Goal: Information Seeking & Learning: Check status

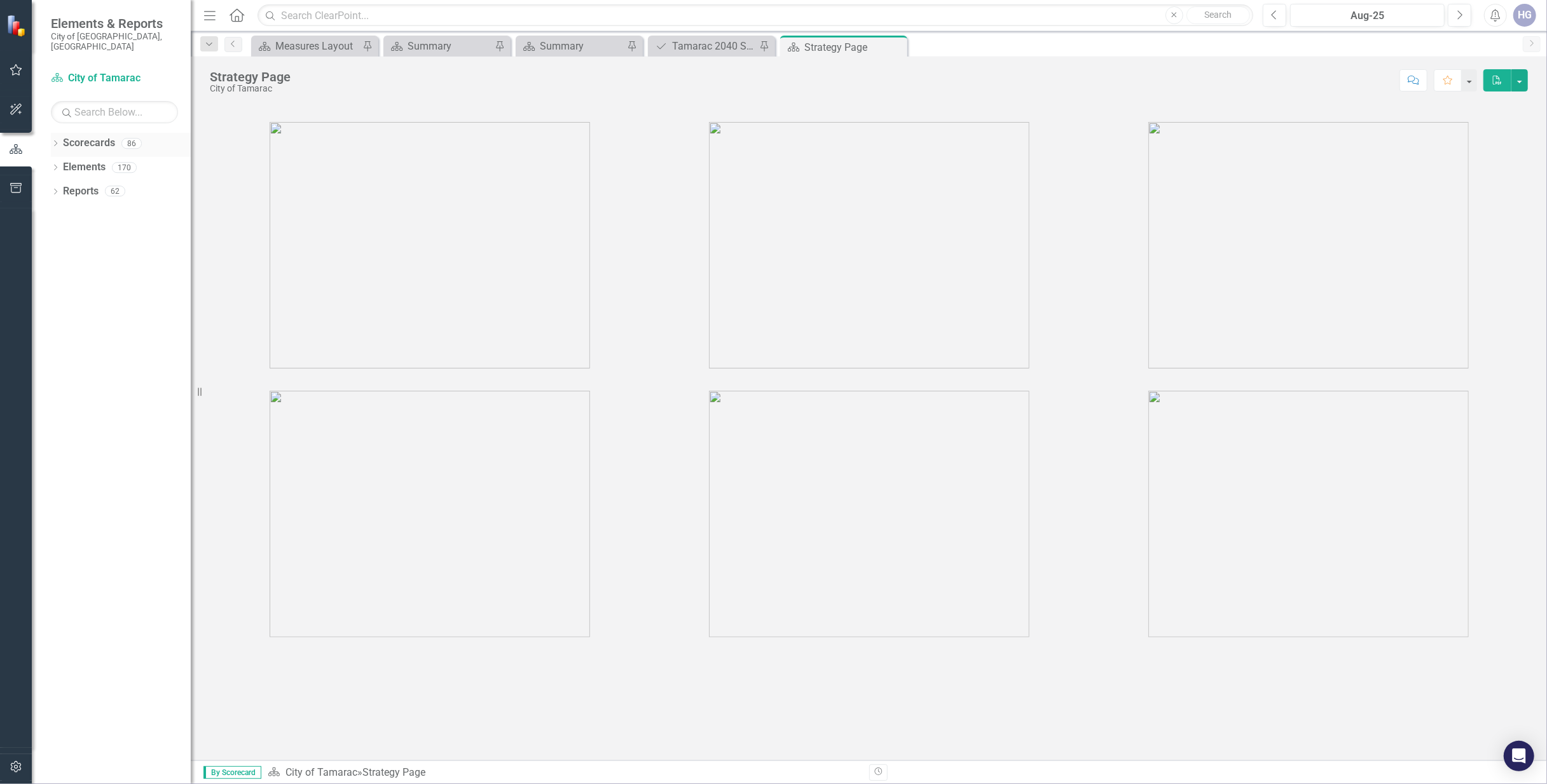
click at [59, 141] on icon "Dropdown" at bounding box center [55, 144] width 9 height 7
click at [57, 157] on div "Dropdown Scorecards 86 Dropdown City of Tamarac Dropdown Building Certificate o…" at bounding box center [121, 157] width 140 height 48
click at [61, 163] on icon "Dropdown" at bounding box center [62, 167] width 9 height 8
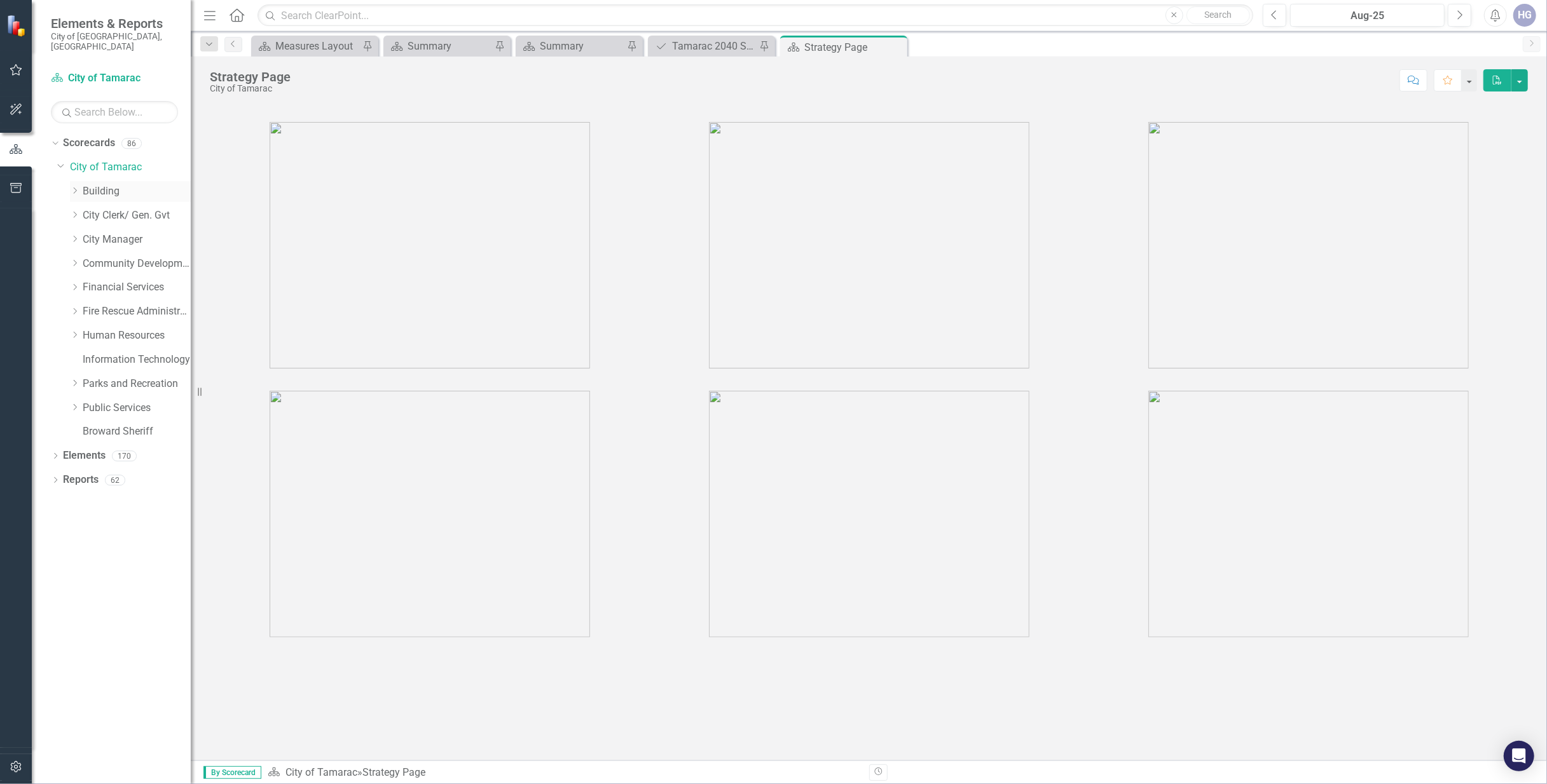
click at [110, 184] on link "Building" at bounding box center [136, 191] width 108 height 14
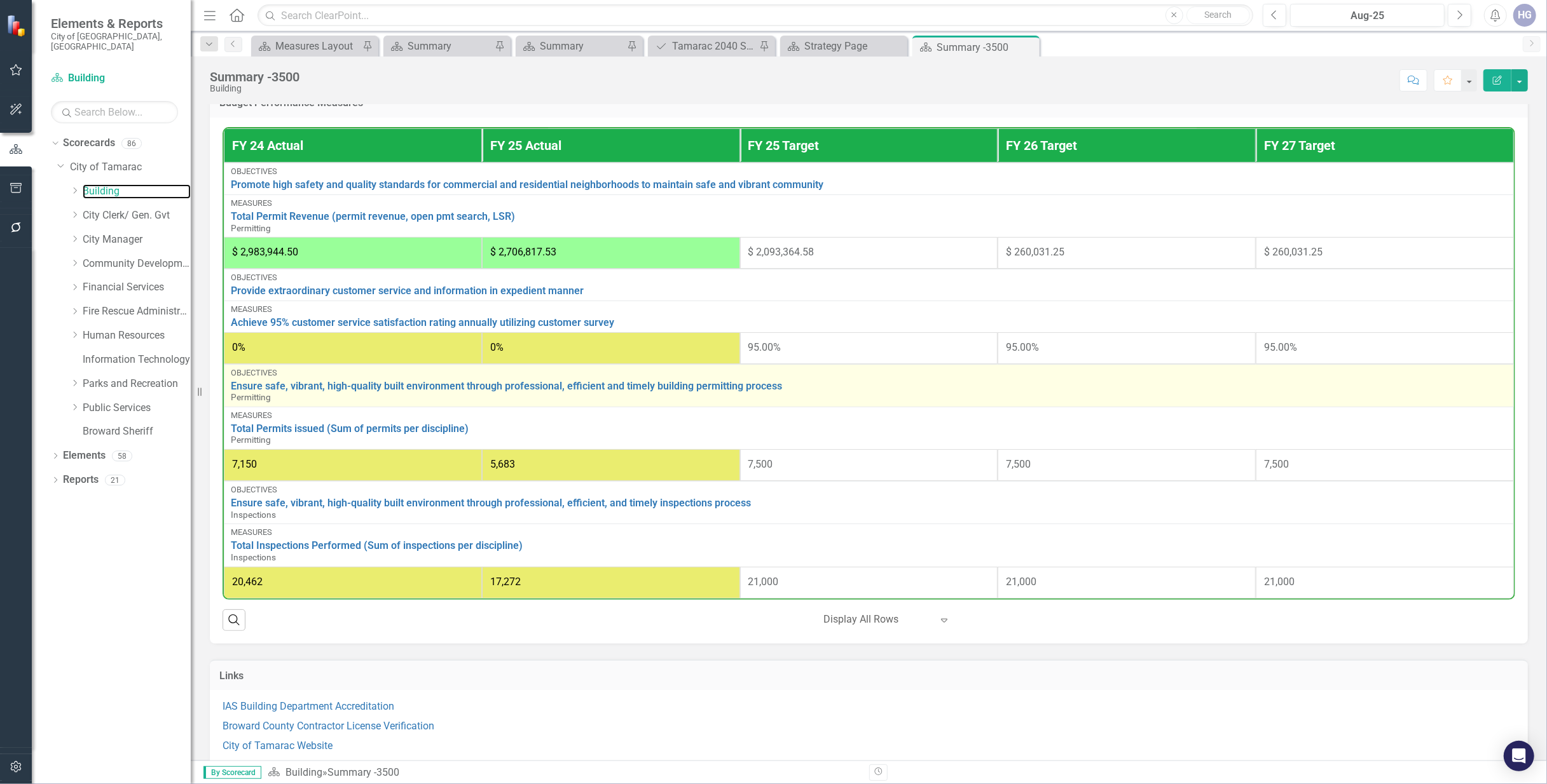
scroll to position [547, 0]
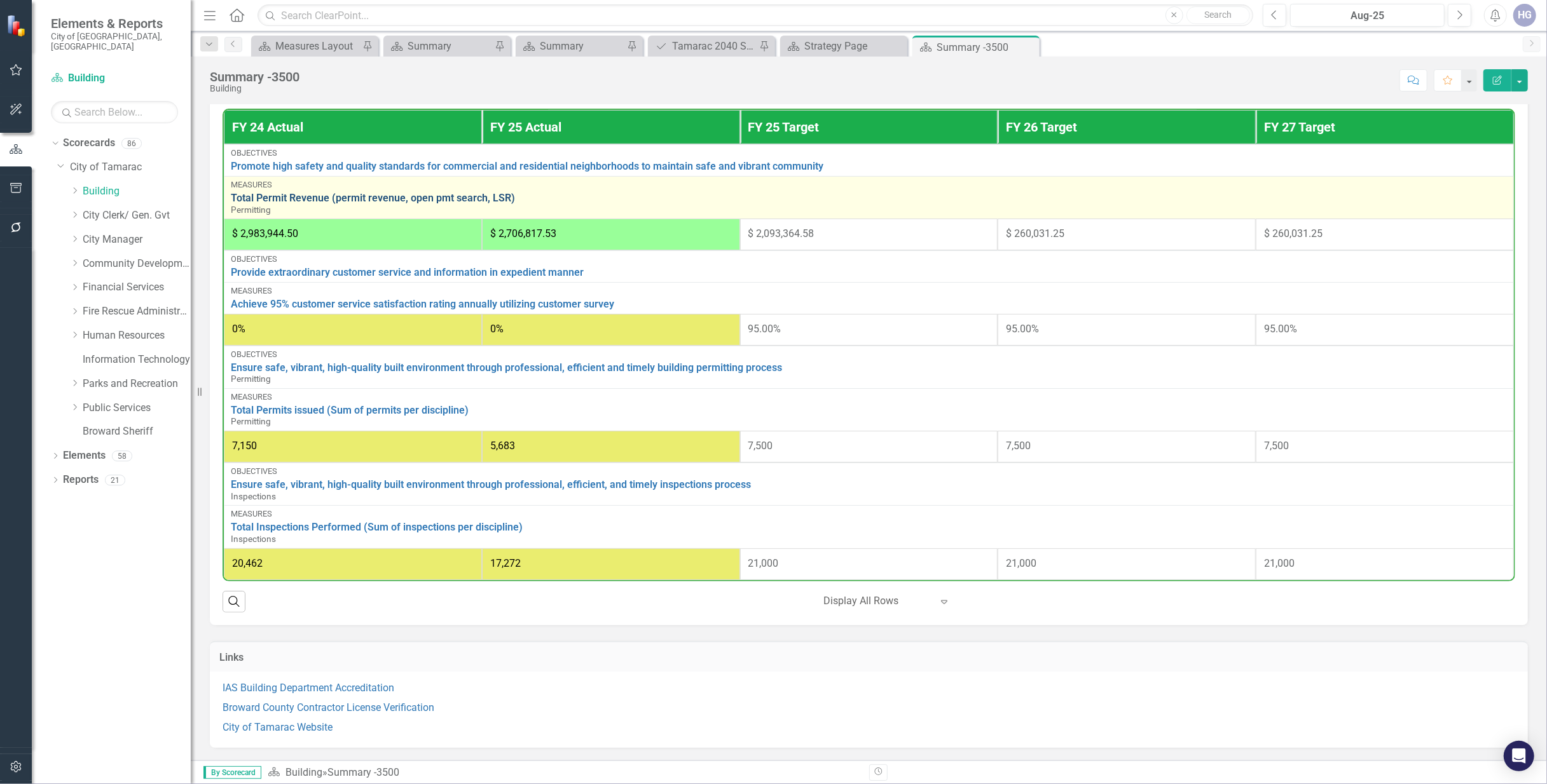
click at [407, 196] on link "Total Permit Revenue (permit revenue, open pmt search, LSR)" at bounding box center [868, 198] width 1276 height 11
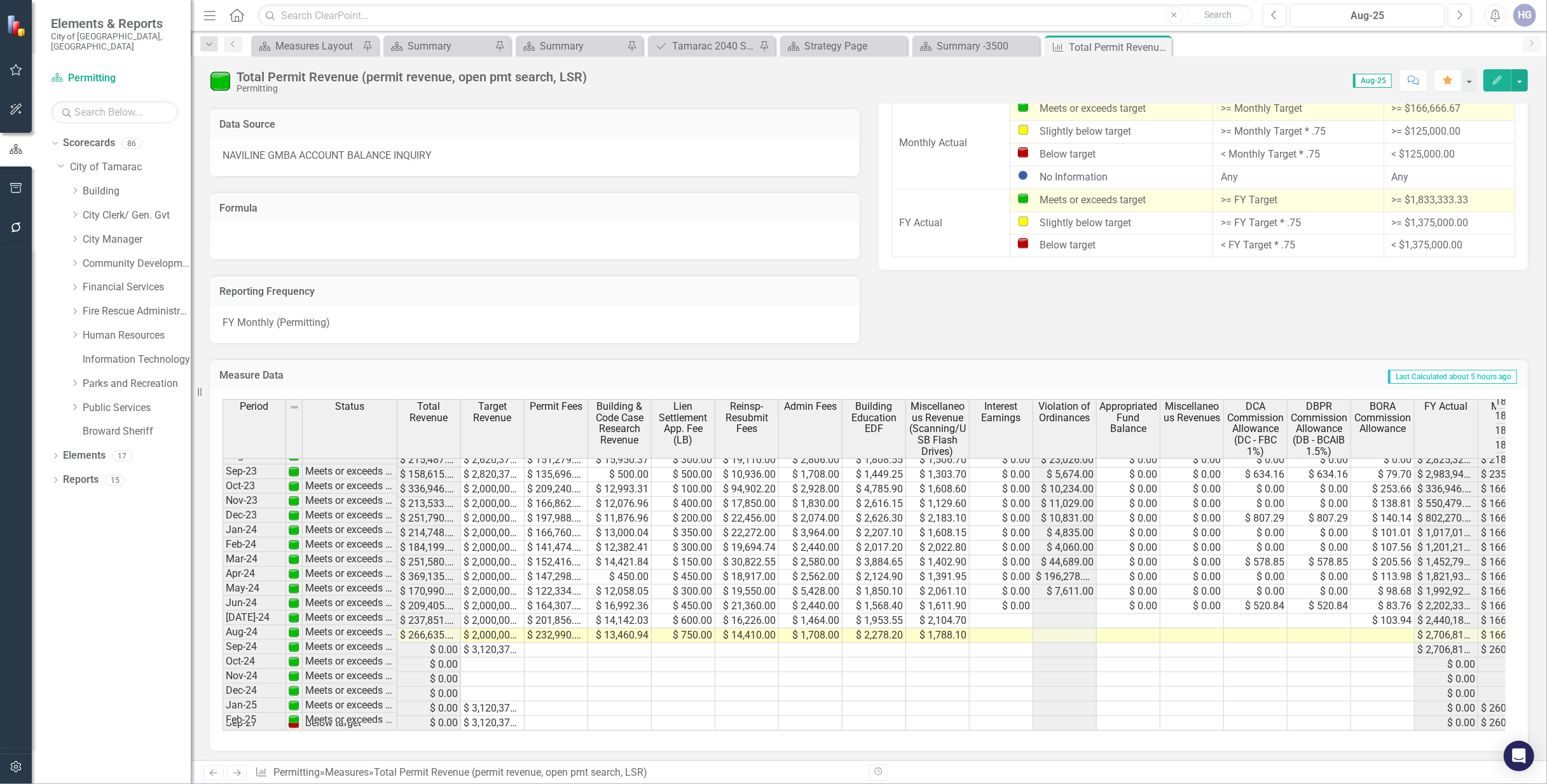
scroll to position [544, 0]
drag, startPoint x: 1001, startPoint y: 613, endPoint x: 1001, endPoint y: 628, distance: 15.0
click at [1001, 614] on td at bounding box center [1001, 621] width 63 height 14
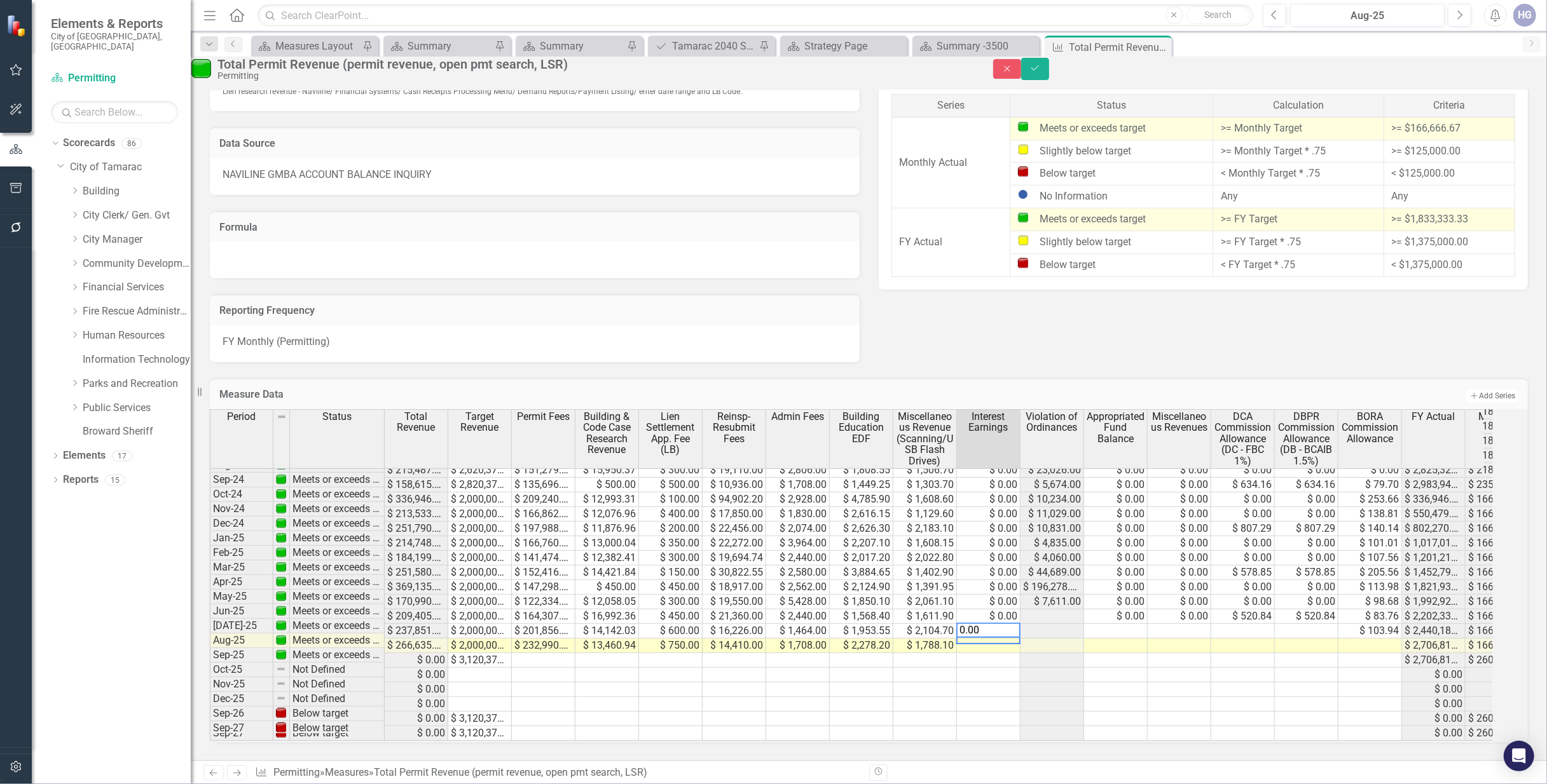
click at [1007, 642] on tbody "Aug-23 Meets or exceeds target $ 280,359.58 $ 2,710,000.00 $ 198,885.80 $ 17,87…" at bounding box center [901, 514] width 1383 height 453
click at [1018, 644] on div at bounding box center [988, 644] width 63 height 1
click at [1134, 624] on td at bounding box center [1115, 631] width 63 height 14
click at [1147, 629] on div at bounding box center [1115, 629] width 63 height 1
click at [1143, 639] on td at bounding box center [1115, 645] width 63 height 14
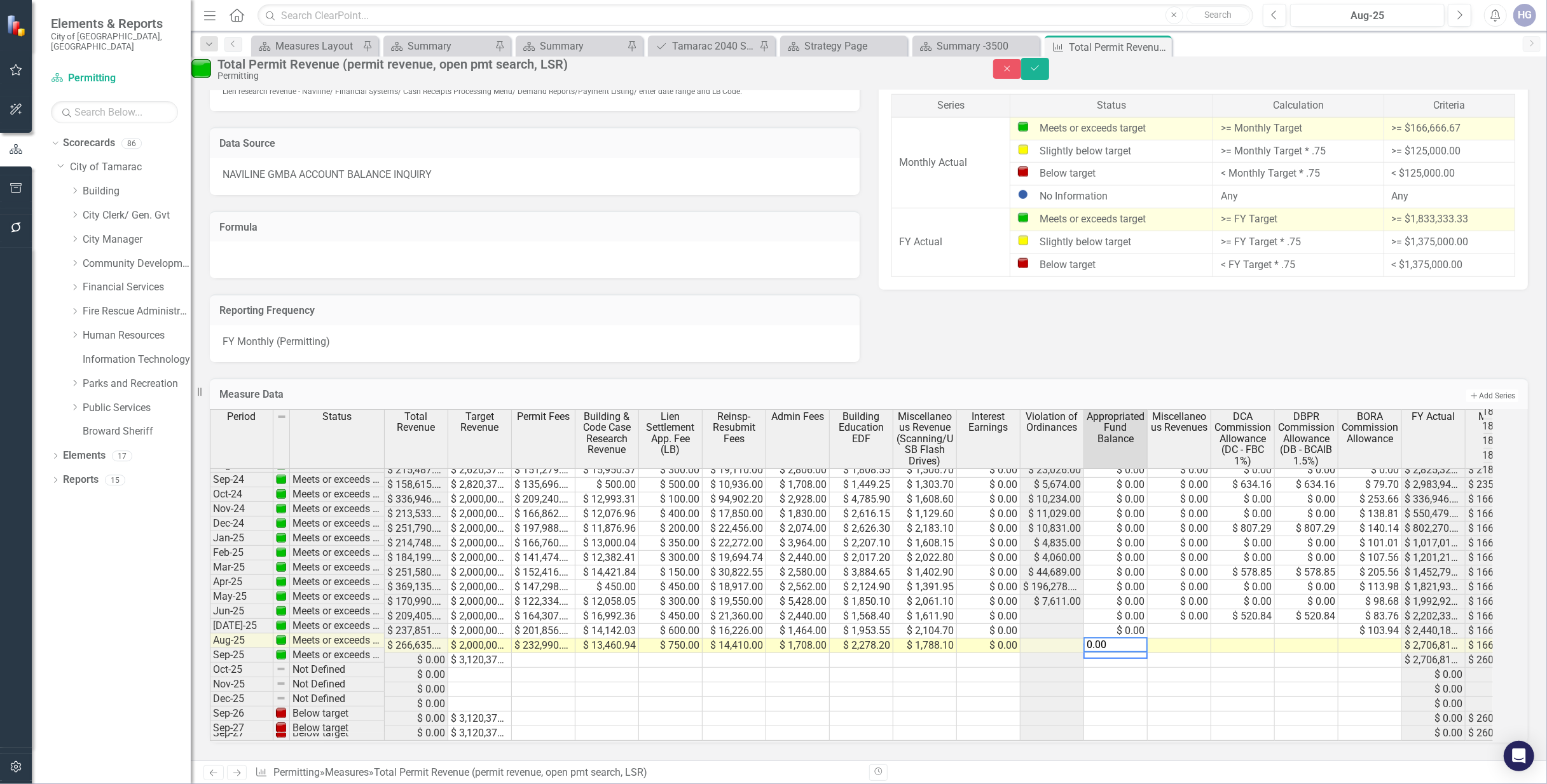
click at [1206, 624] on td at bounding box center [1179, 631] width 63 height 14
click at [1181, 639] on td at bounding box center [1179, 645] width 63 height 14
type textarea "0.00"
click at [1209, 683] on td at bounding box center [1179, 690] width 63 height 14
drag, startPoint x: 1515, startPoint y: 80, endPoint x: 1344, endPoint y: 784, distance: 724.5
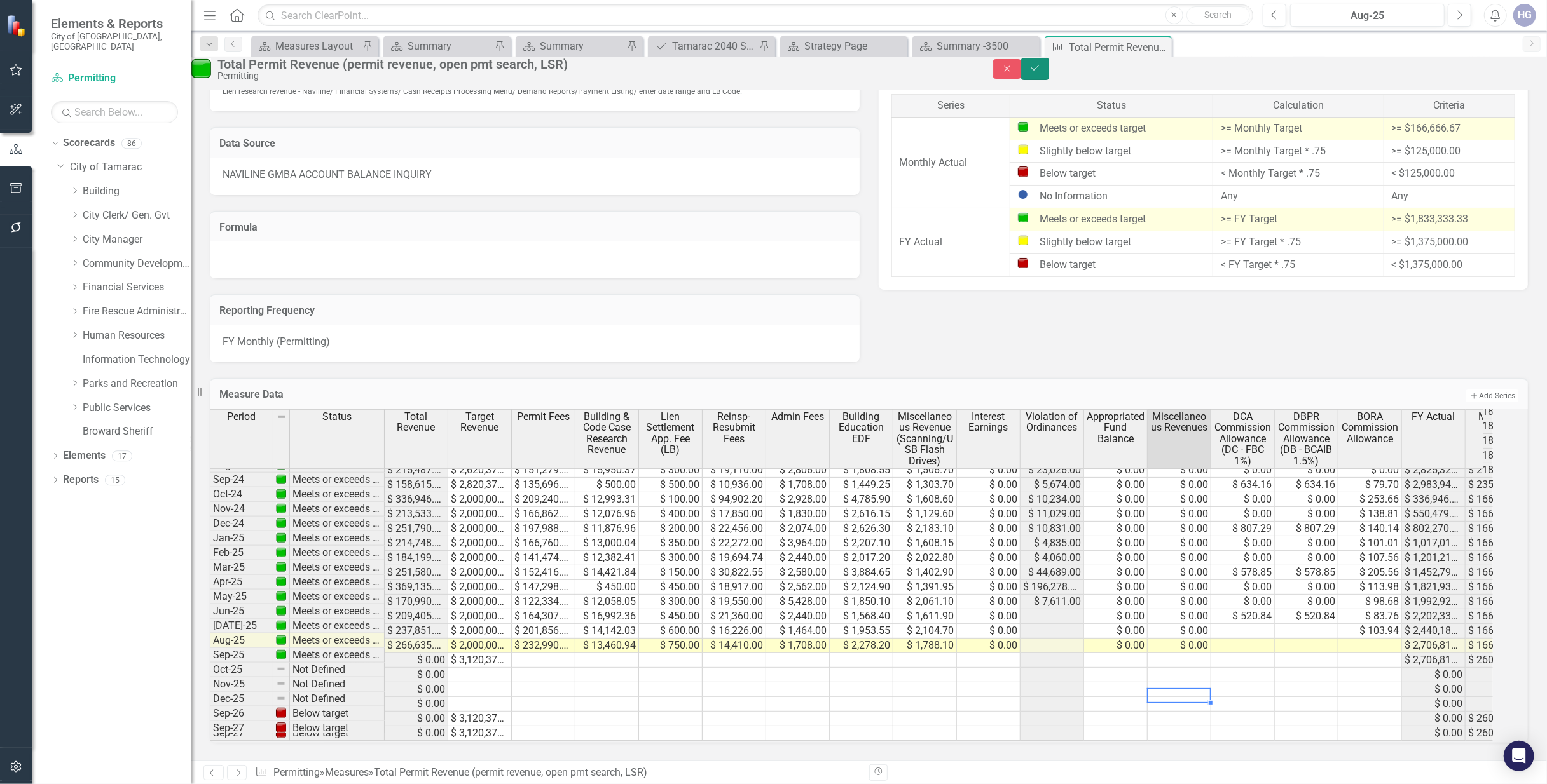
click at [1049, 80] on button "Save" at bounding box center [1036, 69] width 28 height 23
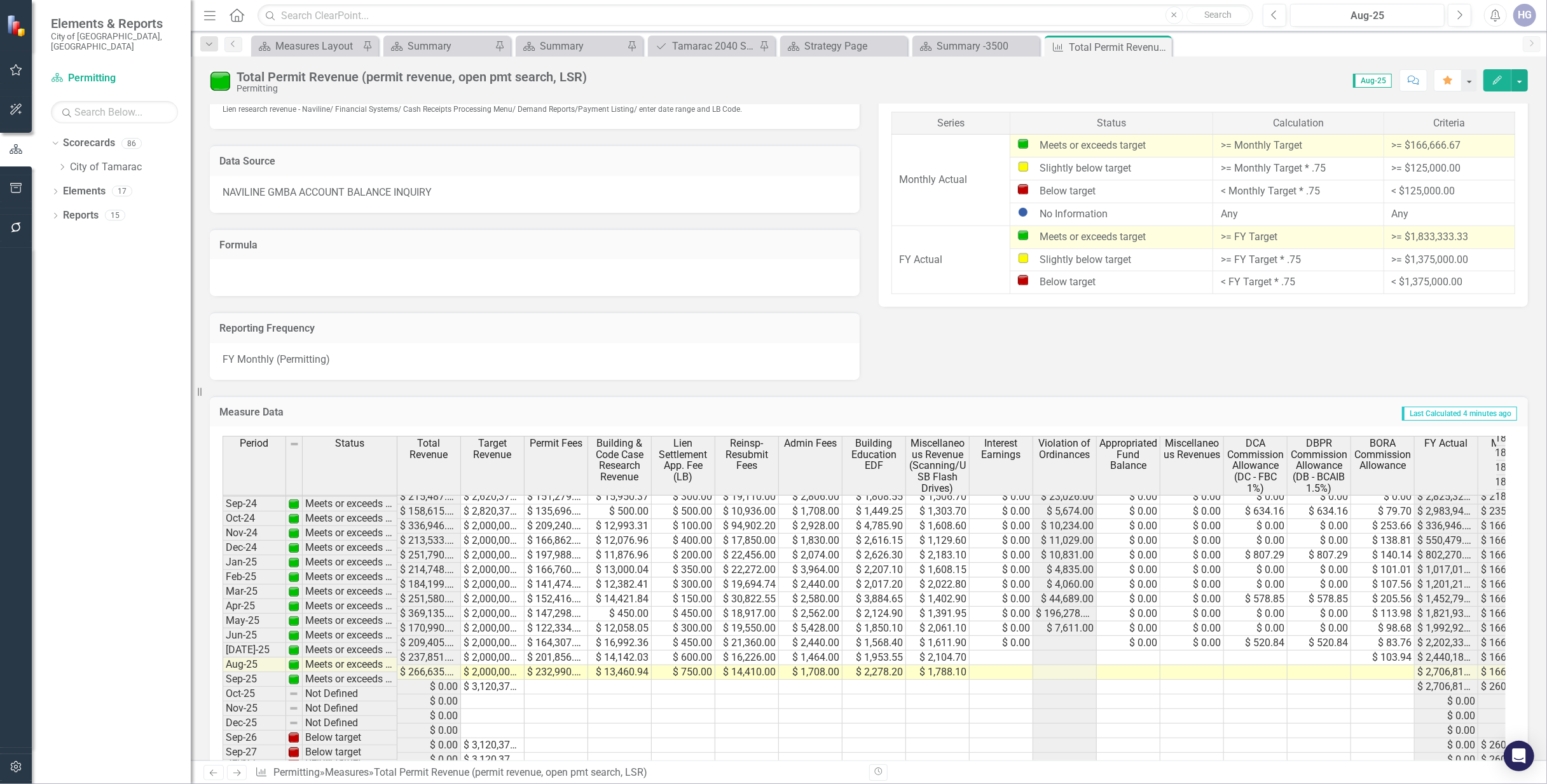
click at [459, 265] on div at bounding box center [535, 278] width 650 height 37
click at [705, 207] on div "NAVILINE GMBA ACCOUNT BALANCE INQUIRY" at bounding box center [535, 194] width 650 height 37
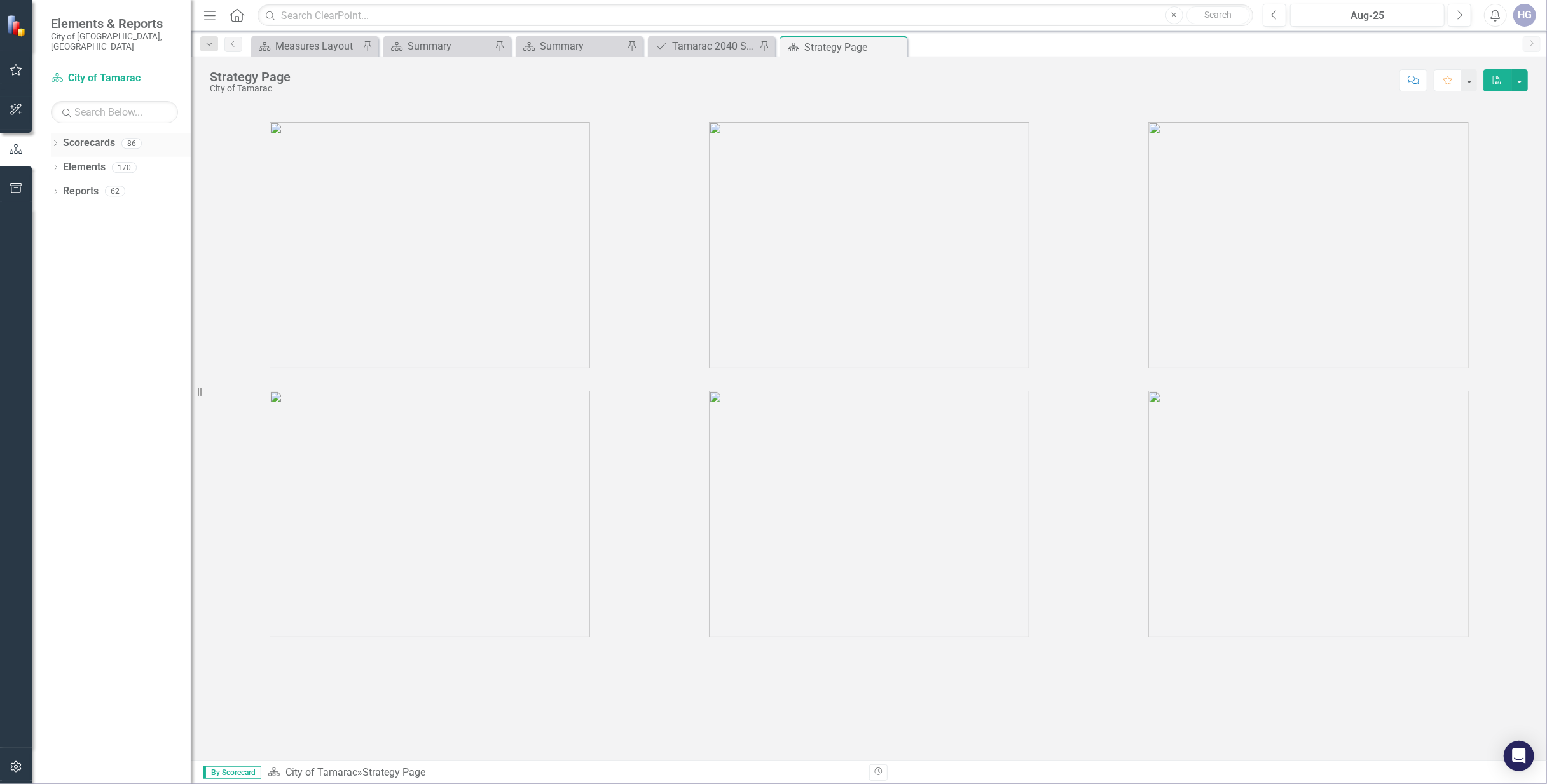
click at [52, 141] on icon "Dropdown" at bounding box center [55, 144] width 9 height 7
click at [74, 161] on link "City of Tamarac" at bounding box center [130, 167] width 121 height 14
click at [87, 161] on link "City of Tamarac" at bounding box center [130, 167] width 121 height 14
click at [61, 164] on icon at bounding box center [62, 167] width 3 height 7
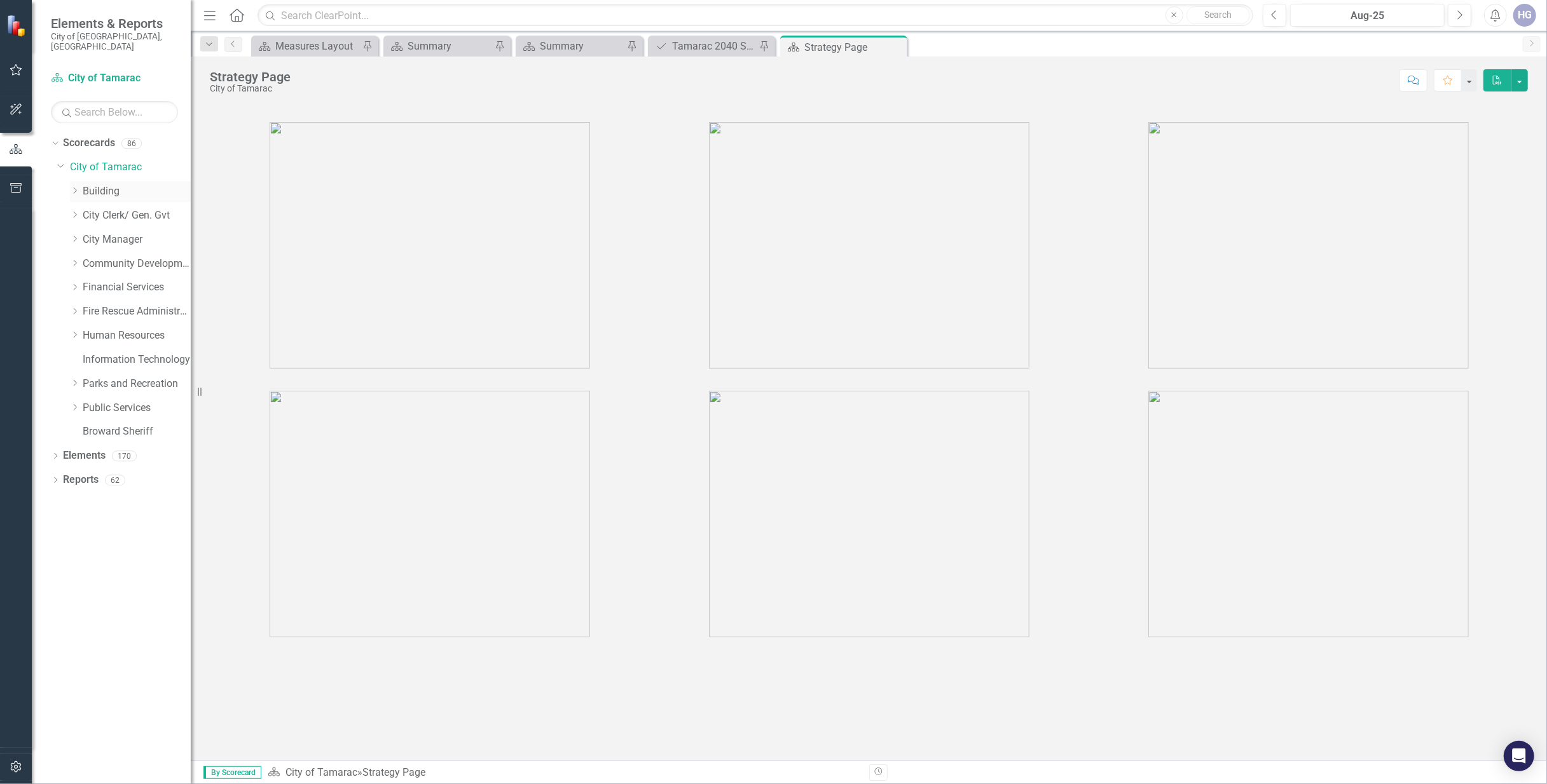
click at [108, 187] on link "Building" at bounding box center [136, 191] width 108 height 14
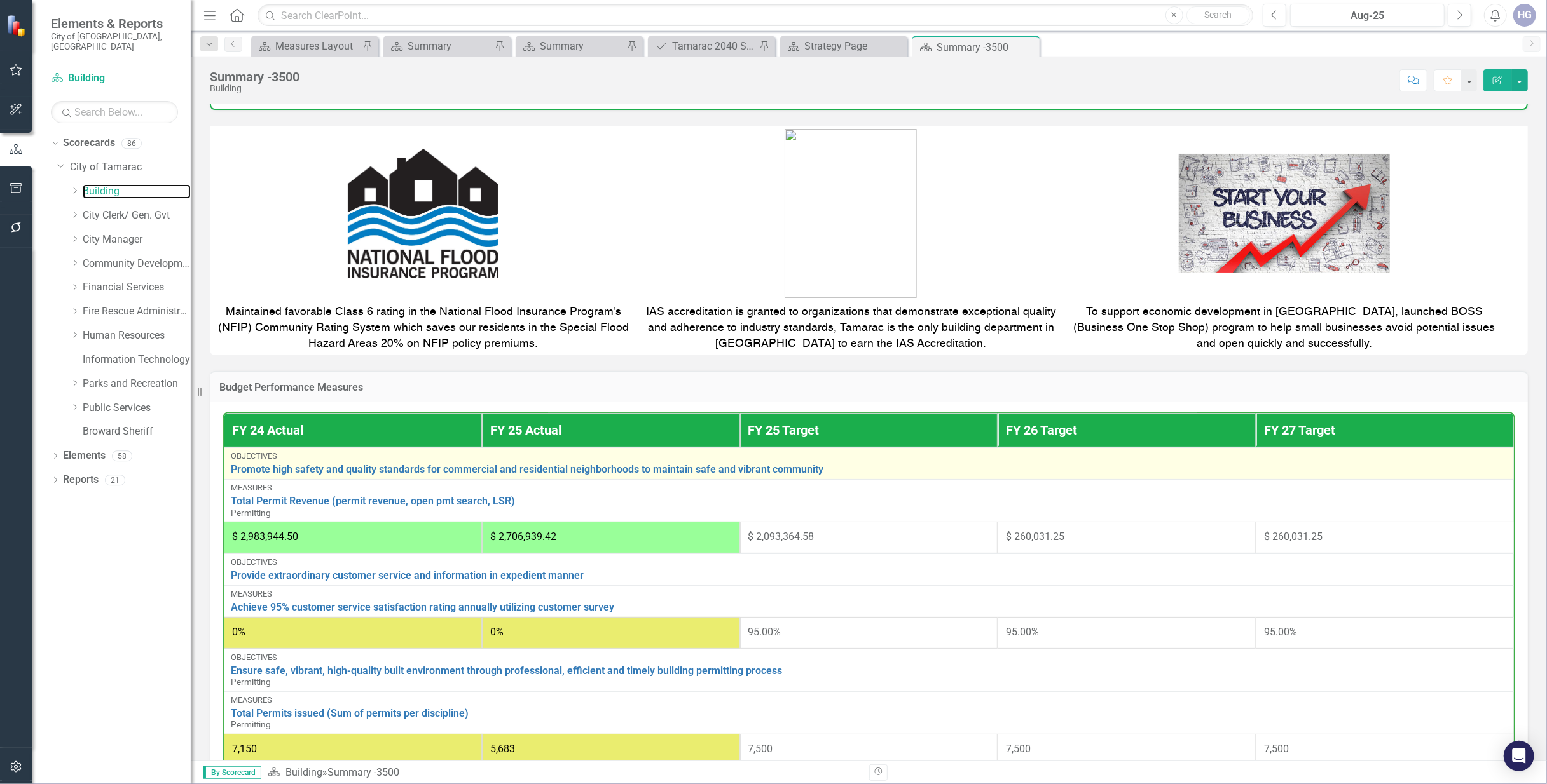
scroll to position [242, 0]
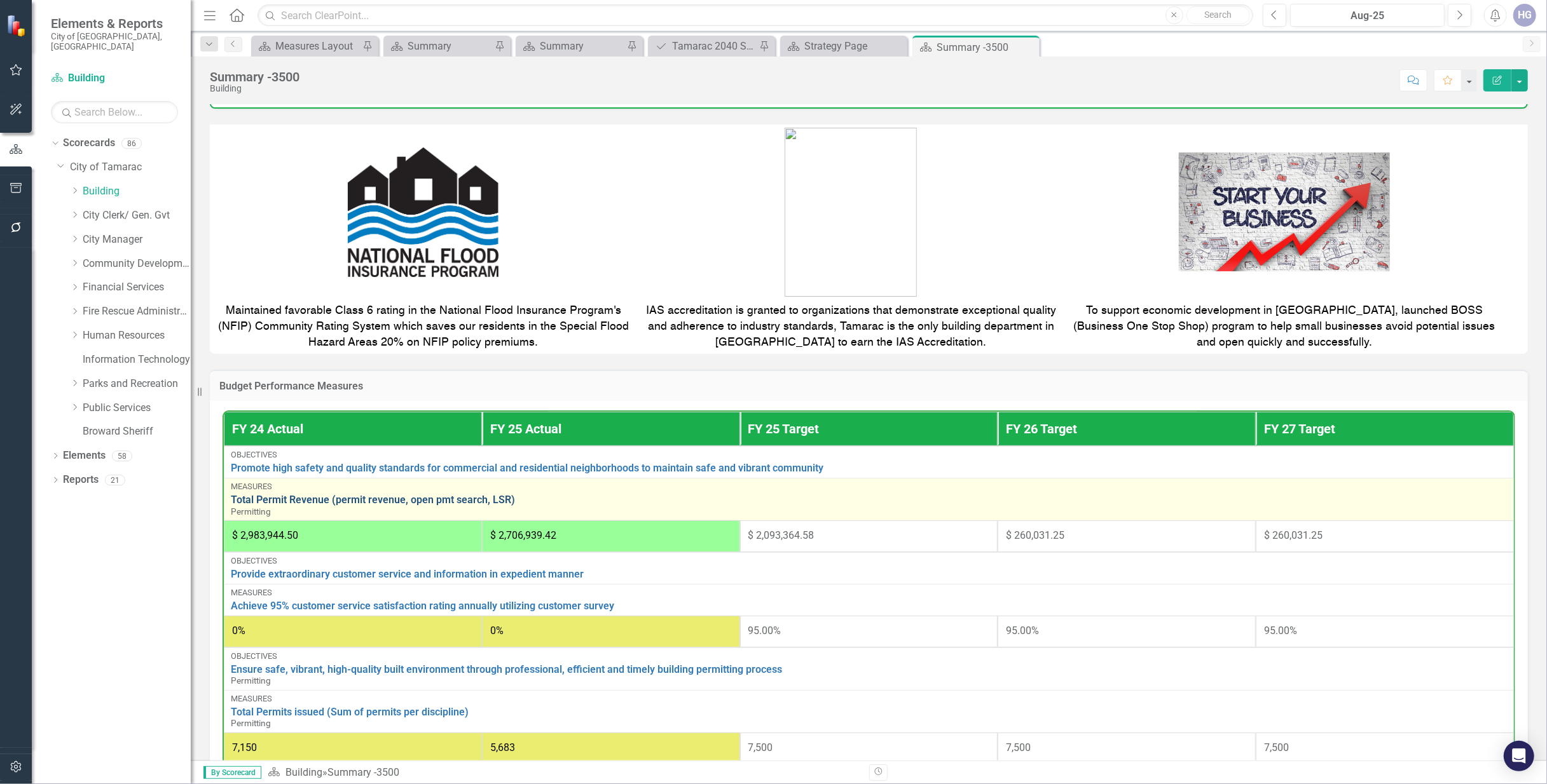
click at [429, 506] on link "Total Permit Revenue (permit revenue, open pmt search, LSR)" at bounding box center [868, 500] width 1276 height 11
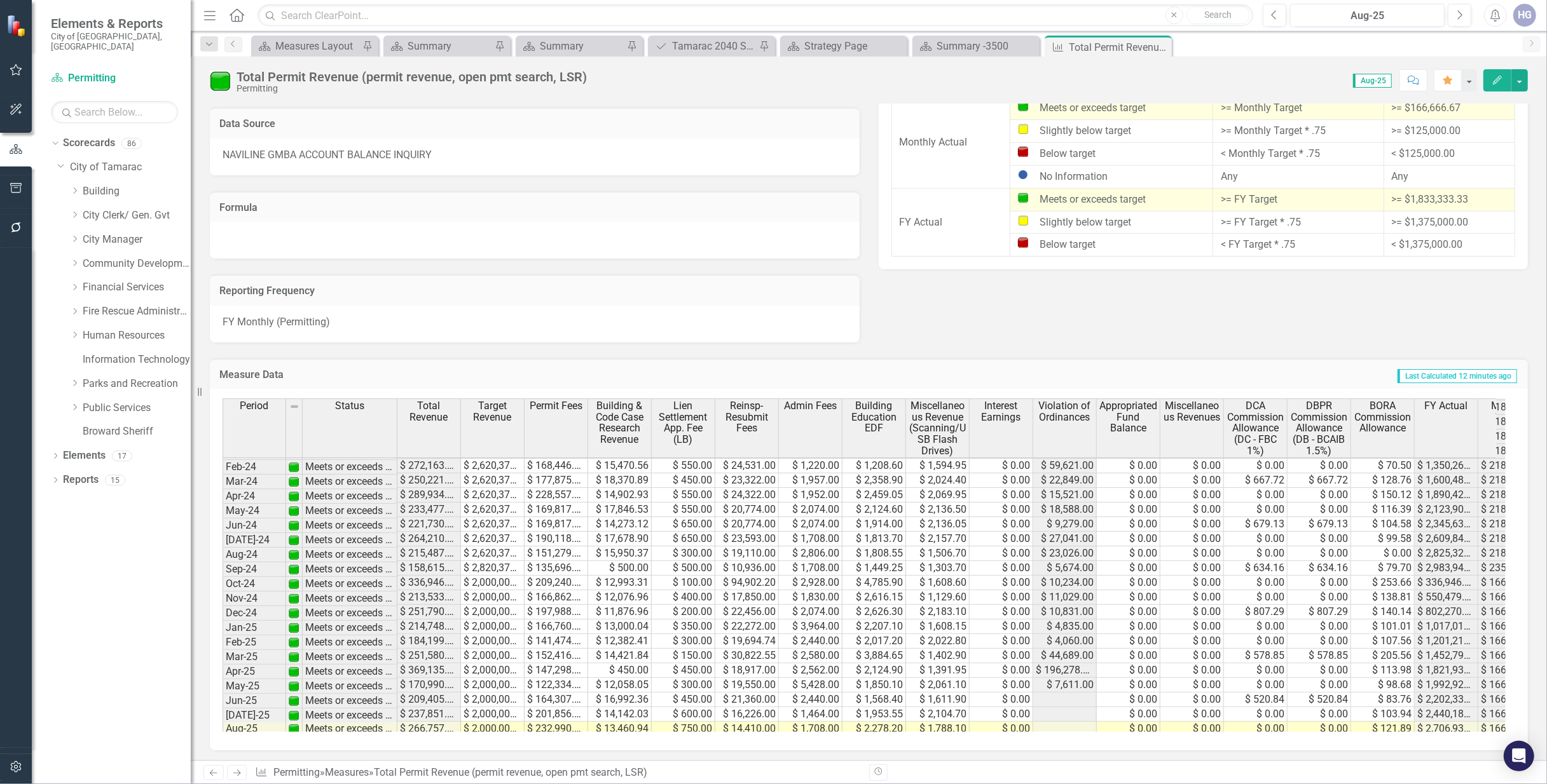
scroll to position [547, 0]
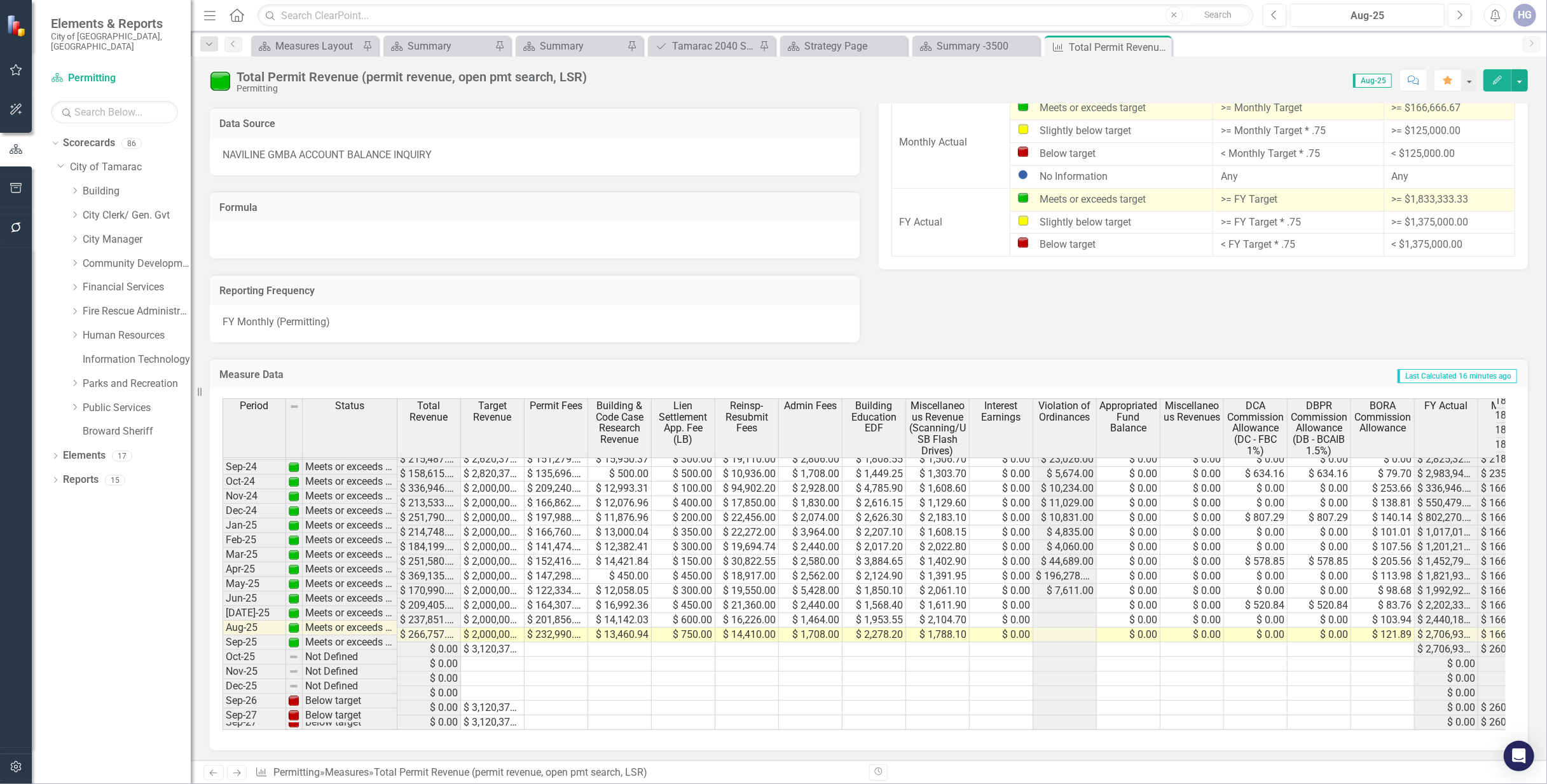
click at [731, 75] on div "Score: 0.00 Aug-25 Completed Comment Favorite Edit" at bounding box center [1060, 79] width 935 height 22
click at [1072, 602] on td at bounding box center [1064, 605] width 63 height 14
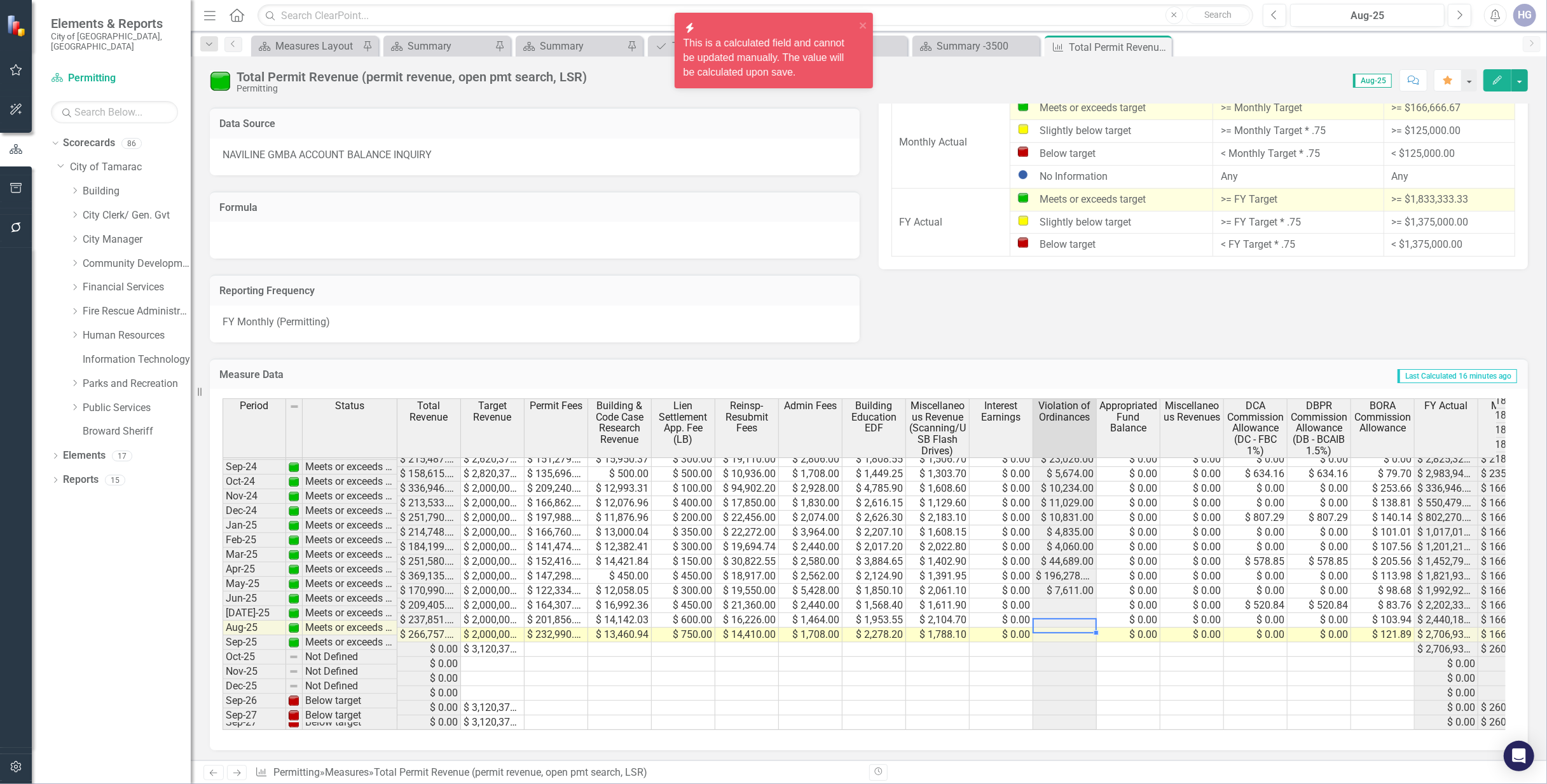
click at [1063, 618] on td at bounding box center [1064, 620] width 63 height 14
click at [1064, 599] on td at bounding box center [1064, 605] width 63 height 14
click at [1063, 619] on td at bounding box center [1064, 620] width 63 height 14
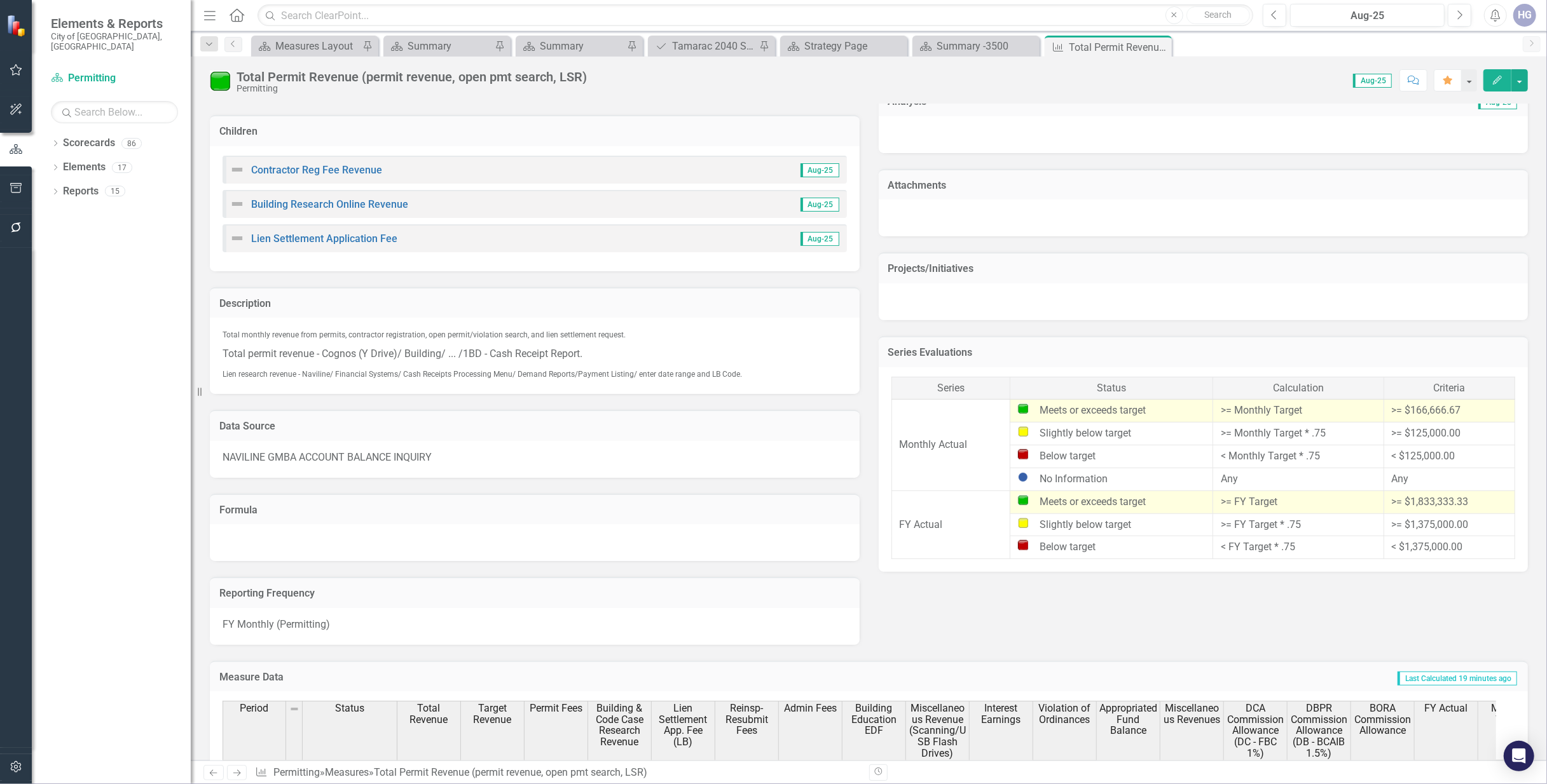
scroll to position [423, 0]
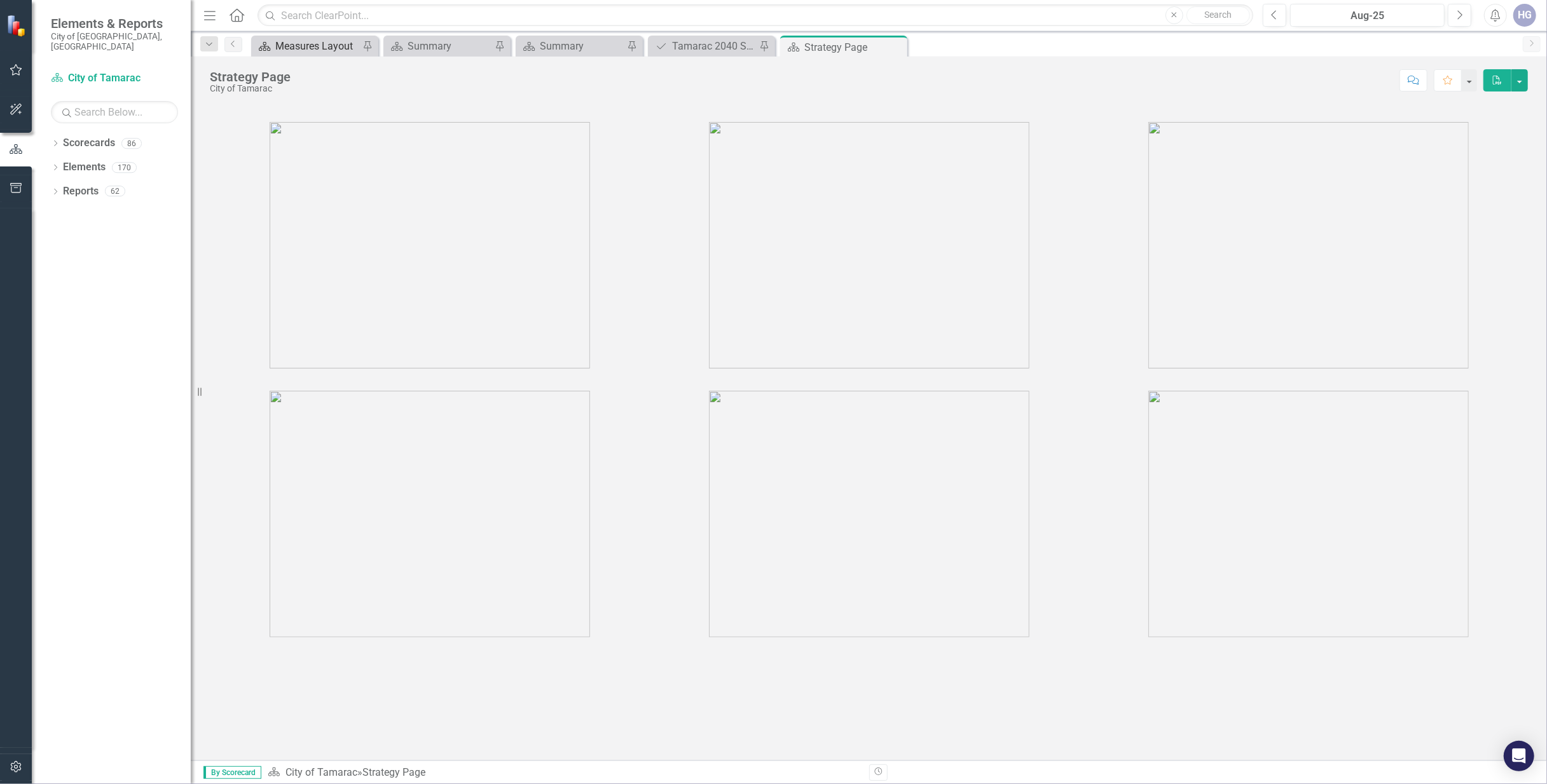
click at [295, 49] on div "Measures Layout" at bounding box center [317, 45] width 84 height 16
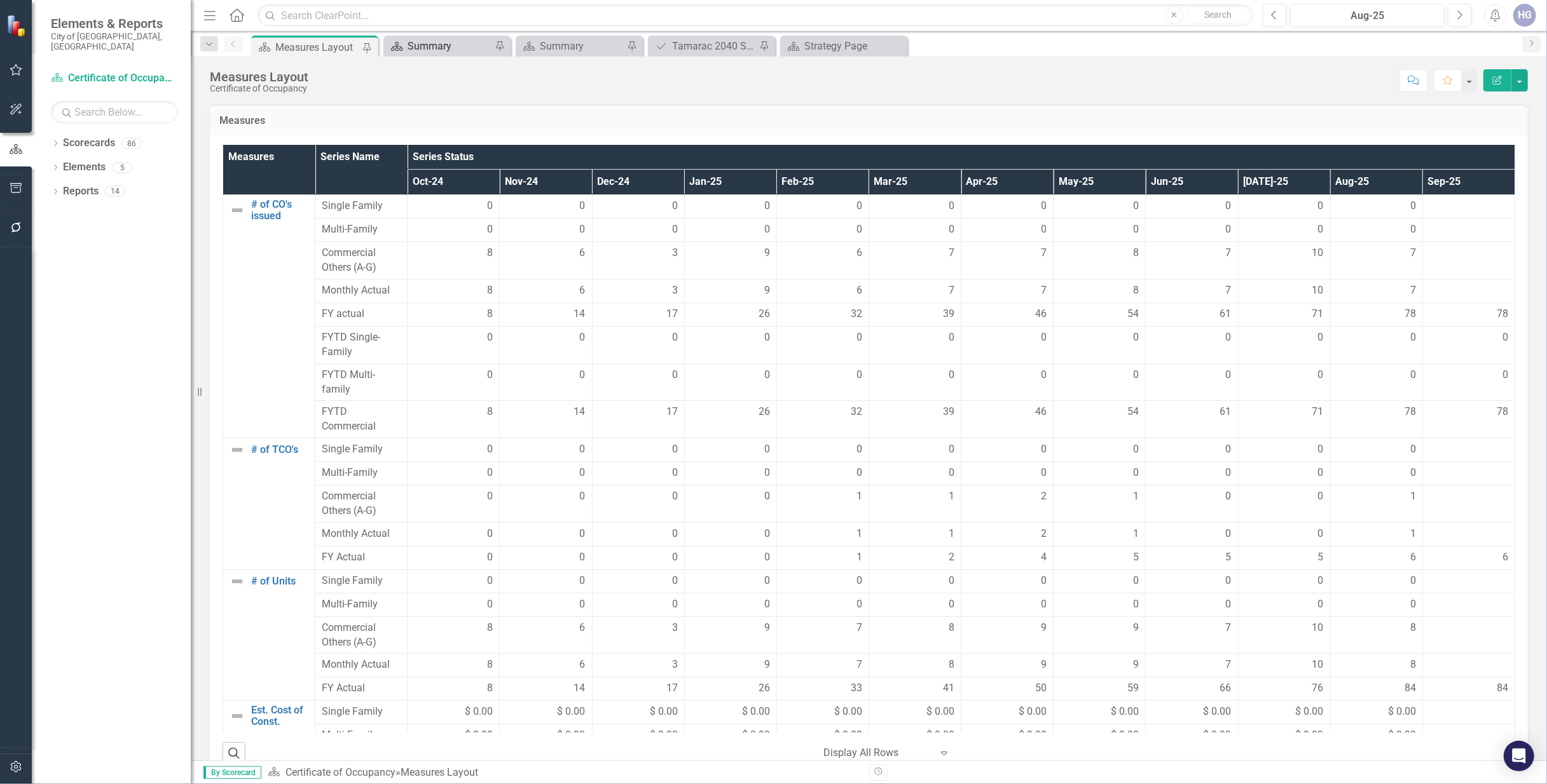
click at [411, 48] on div "Summary" at bounding box center [449, 45] width 84 height 16
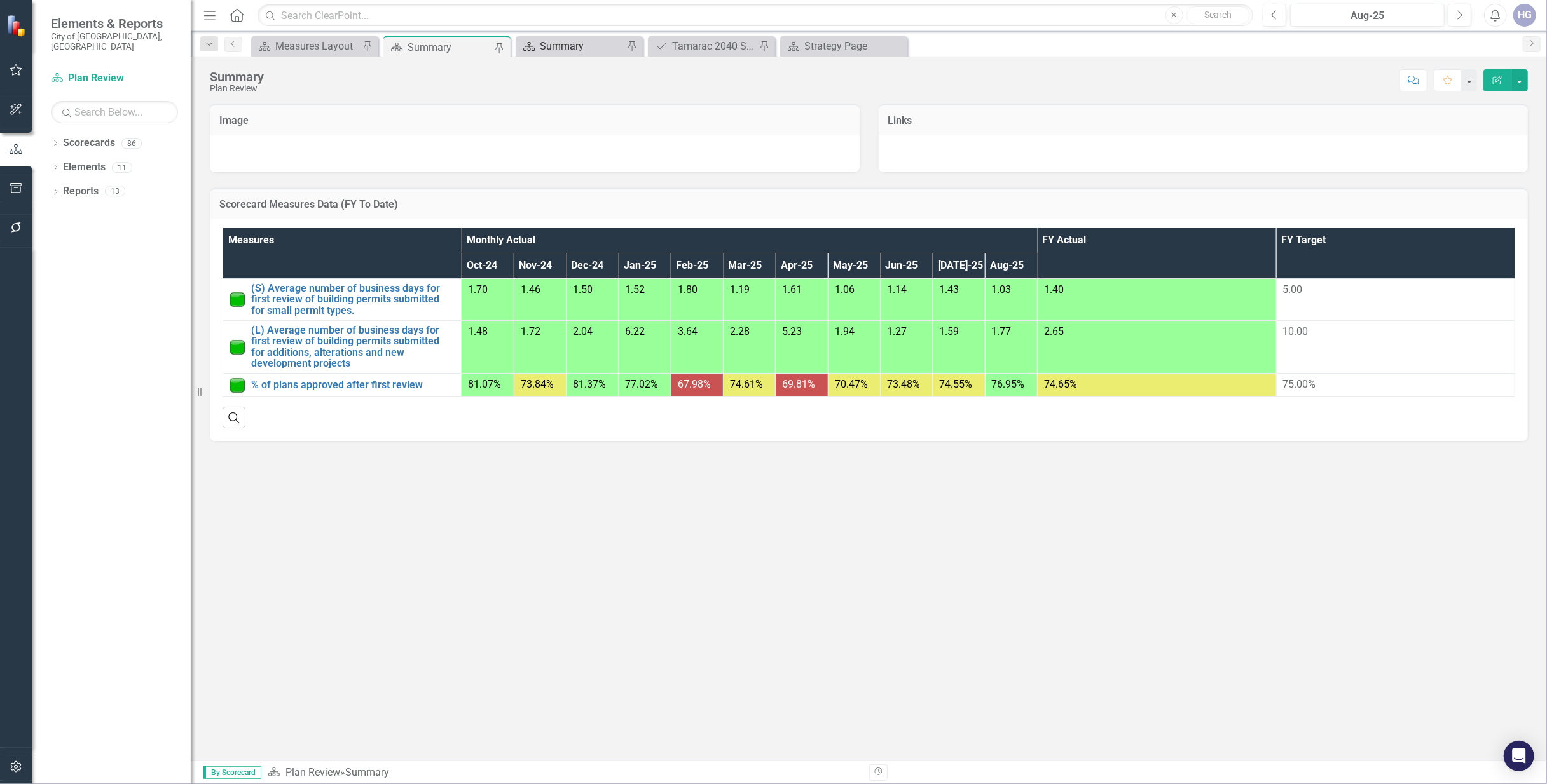
click at [562, 44] on div "Summary" at bounding box center [581, 45] width 84 height 16
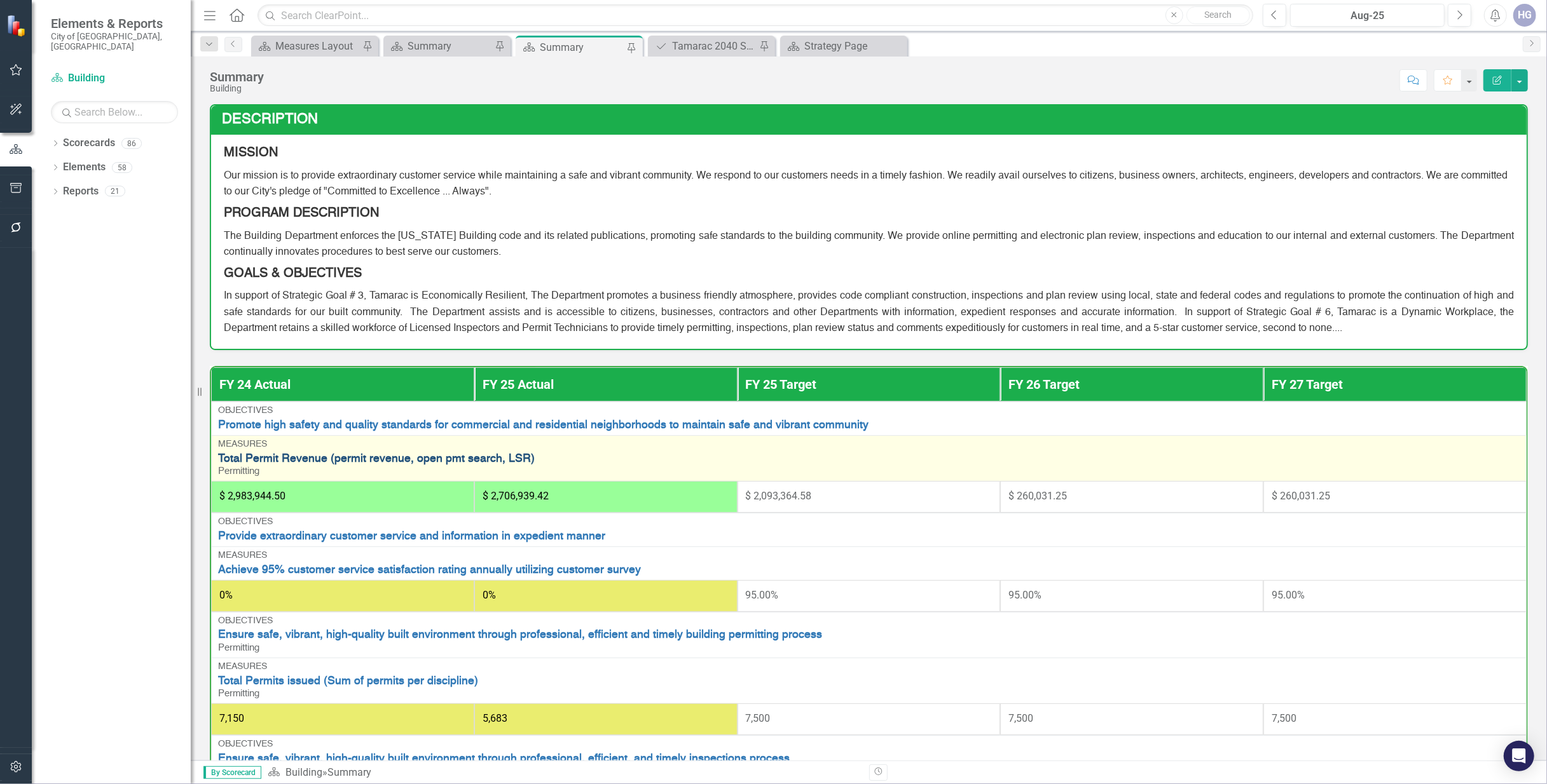
click at [438, 460] on link "Total Permit Revenue (permit revenue, open pmt search, LSR)" at bounding box center [868, 459] width 1301 height 12
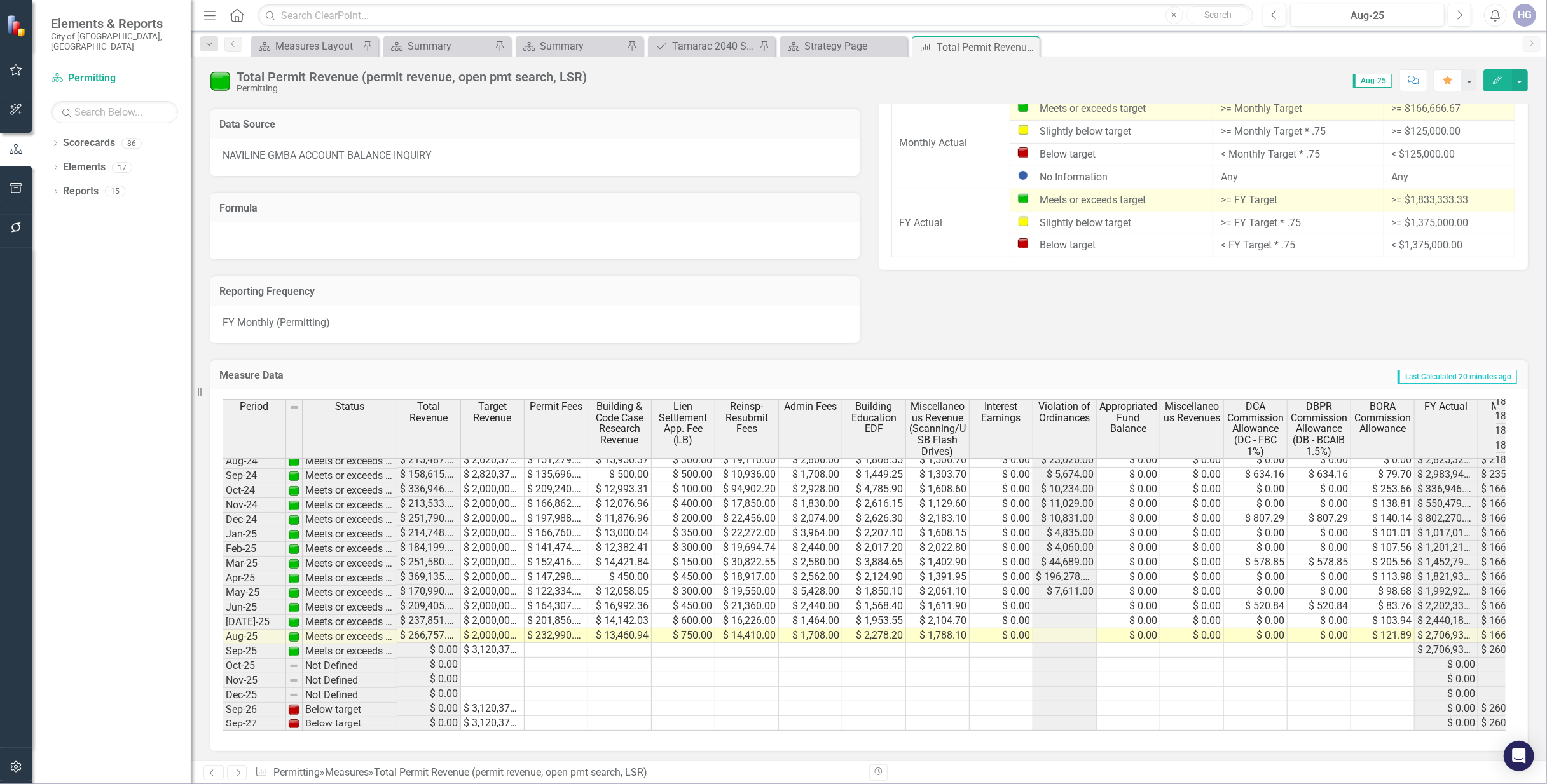
scroll to position [553, 0]
click at [1079, 598] on tbody "Jan-23 Meets or exceeds target $ 225,642.34 $ 2,710,000.00 $ 168,993.81 $ 14,13…" at bounding box center [914, 452] width 1383 height 556
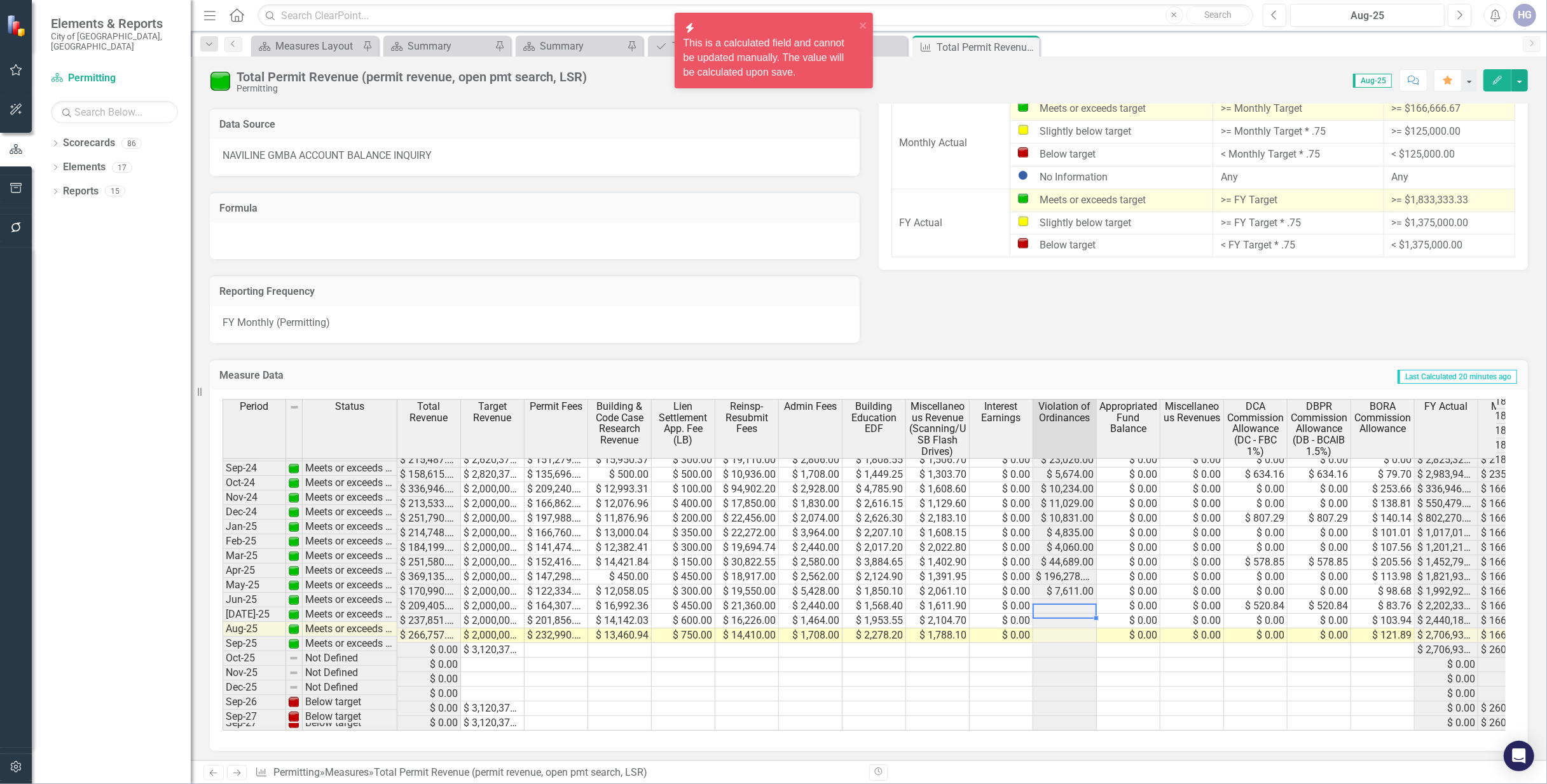
click at [1078, 617] on td at bounding box center [1064, 621] width 63 height 14
click at [1074, 629] on td at bounding box center [1064, 635] width 63 height 14
click at [1049, 359] on div "Measure Data Last Calculated 20 minutes ago" at bounding box center [868, 374] width 1318 height 31
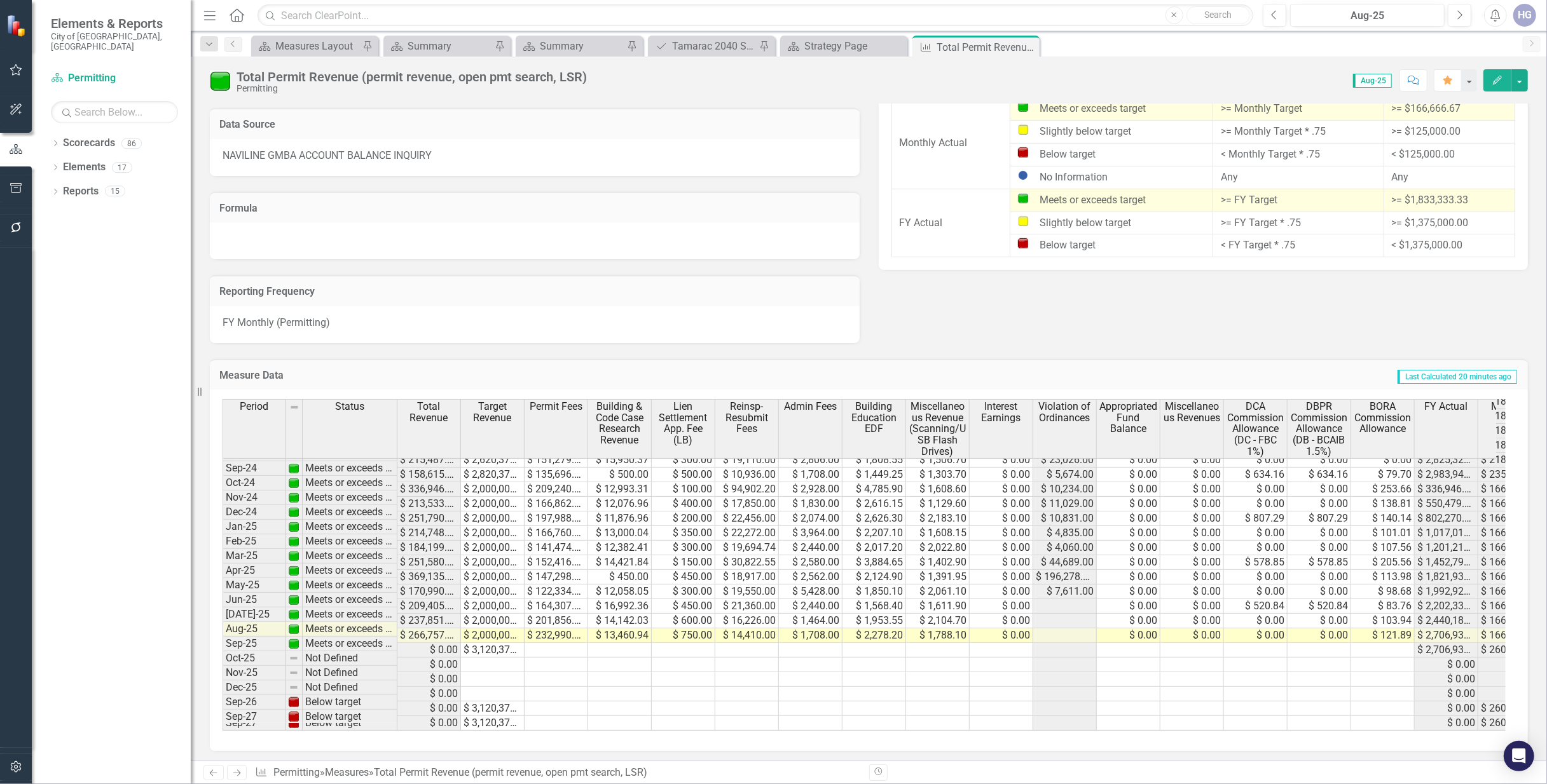
drag, startPoint x: 541, startPoint y: 211, endPoint x: 538, endPoint y: 221, distance: 10.4
click at [540, 213] on td "Formula" at bounding box center [534, 209] width 630 height 16
click at [536, 230] on div at bounding box center [535, 241] width 650 height 37
drag, startPoint x: 662, startPoint y: 162, endPoint x: 668, endPoint y: 157, distance: 7.8
click at [662, 161] on div "NAVILINE GMBA ACCOUNT BALANCE INQUIRY" at bounding box center [535, 157] width 650 height 37
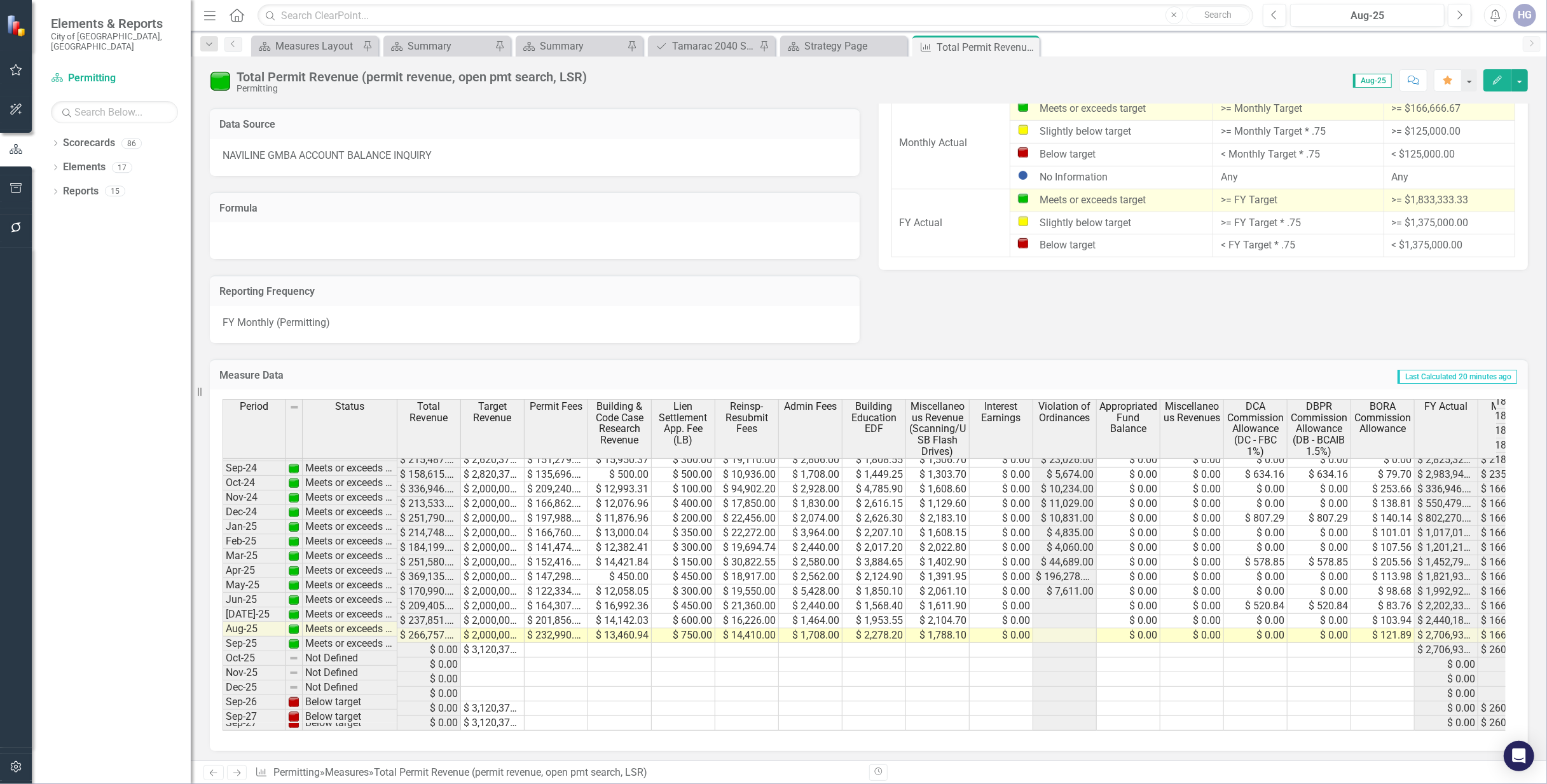
drag, startPoint x: 711, startPoint y: 153, endPoint x: 718, endPoint y: 108, distance: 45.5
click at [711, 148] on div "NAVILINE GMBA ACCOUNT BALANCE INQUIRY" at bounding box center [535, 157] width 650 height 37
drag, startPoint x: 412, startPoint y: 357, endPoint x: 456, endPoint y: 380, distance: 49.6
click at [413, 359] on div "Measure Data Last Calculated 20 minutes ago" at bounding box center [868, 374] width 1318 height 31
click at [731, 275] on div "Reporting Frequency" at bounding box center [535, 290] width 650 height 31
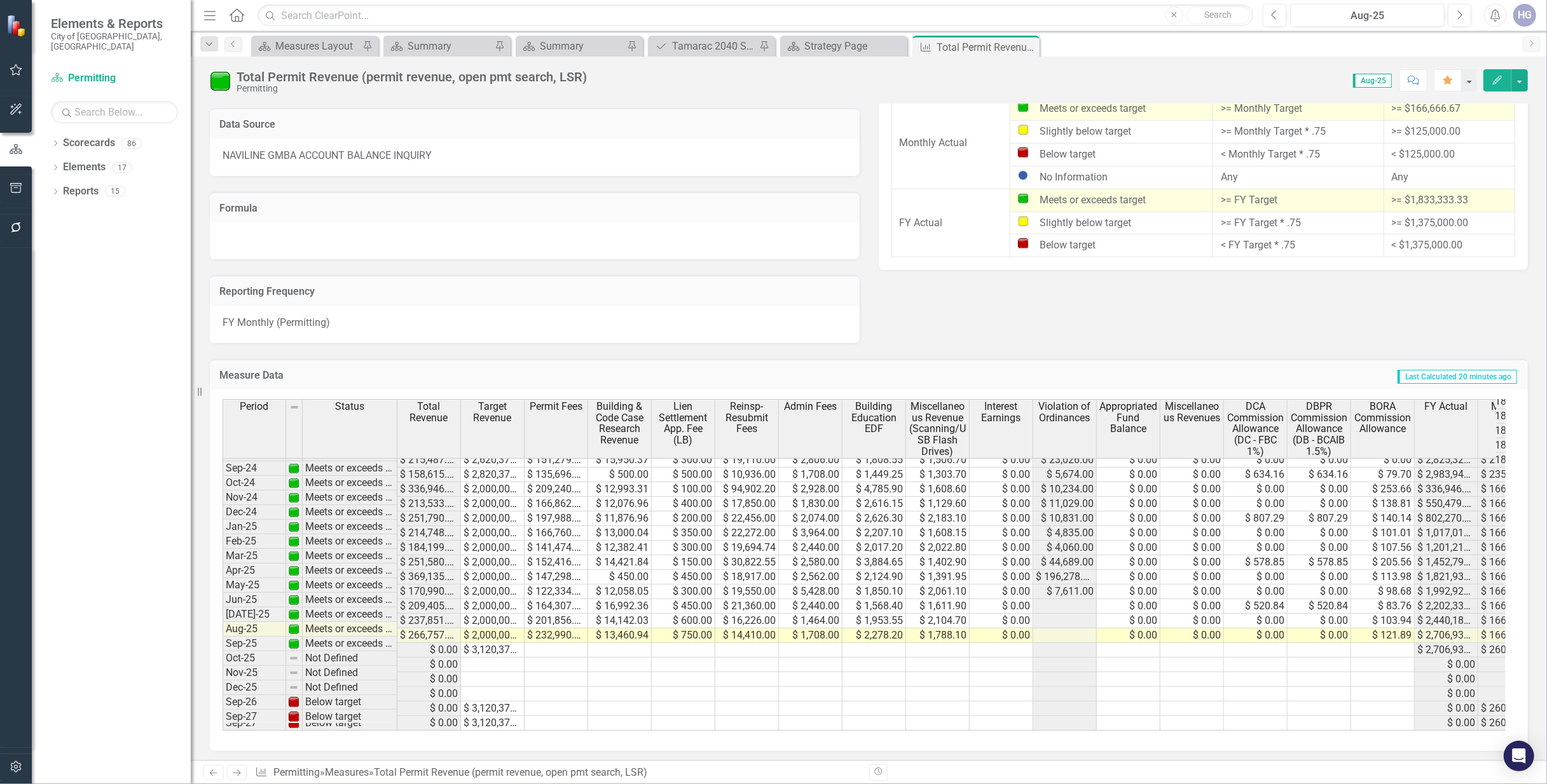
click at [936, 353] on div "Measure Data Last Calculated 20 minutes ago Period Status Total Revenue Target …" at bounding box center [868, 547] width 1337 height 409
click at [819, 380] on td "Last Calculated 20 minutes ago" at bounding box center [1094, 376] width 849 height 16
click at [499, 192] on div "Formula" at bounding box center [535, 207] width 650 height 31
click at [510, 201] on td "Formula" at bounding box center [534, 209] width 630 height 16
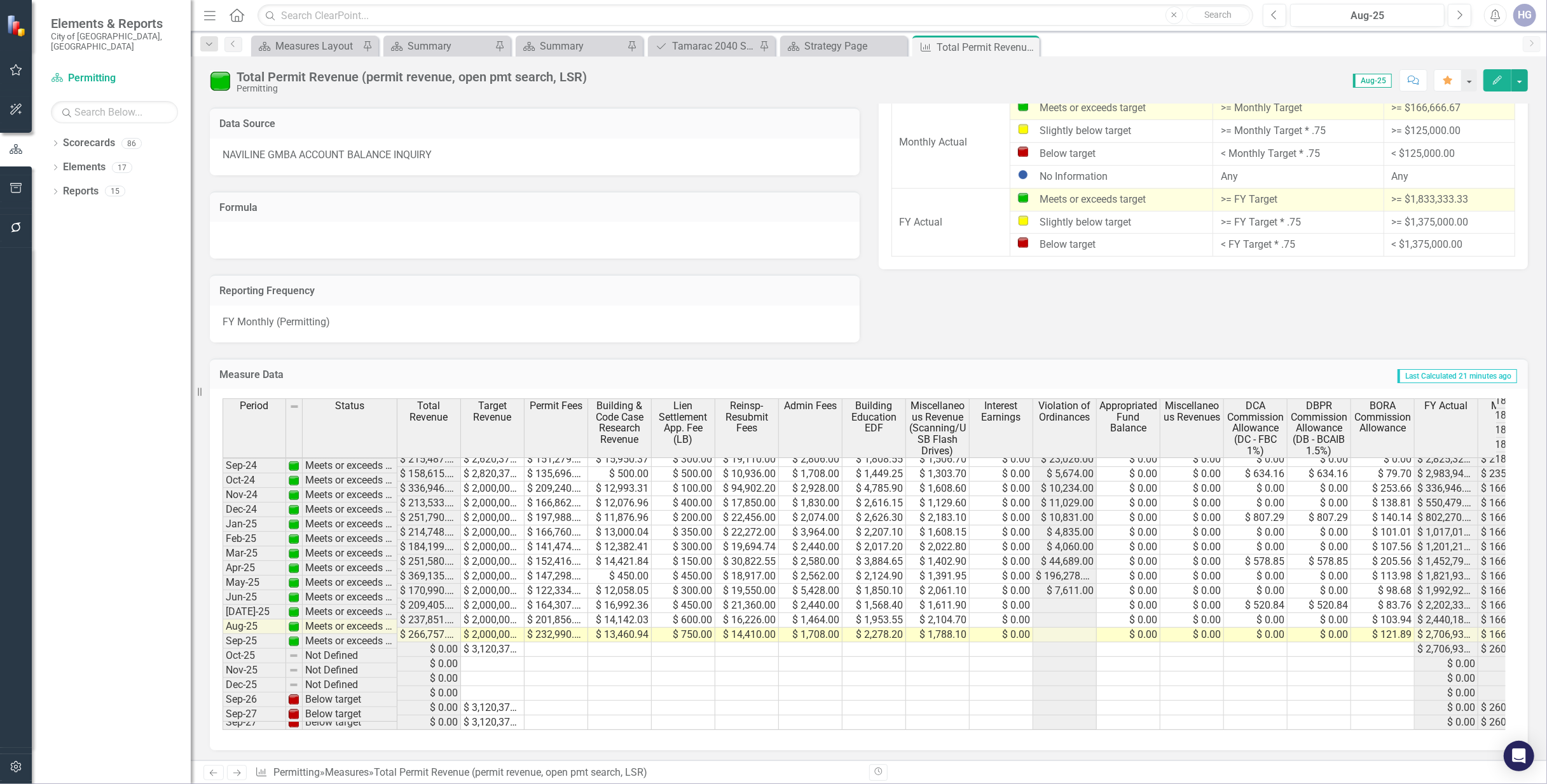
click at [499, 194] on div "Formula" at bounding box center [535, 207] width 650 height 31
drag, startPoint x: 790, startPoint y: 296, endPoint x: 728, endPoint y: 287, distance: 62.6
click at [779, 286] on td "Reporting Frequency" at bounding box center [534, 292] width 630 height 16
click at [507, 192] on div "Formula" at bounding box center [535, 207] width 650 height 31
click at [446, 148] on div "NAVILINE GMBA ACCOUNT BALANCE INQUIRY" at bounding box center [535, 157] width 650 height 37
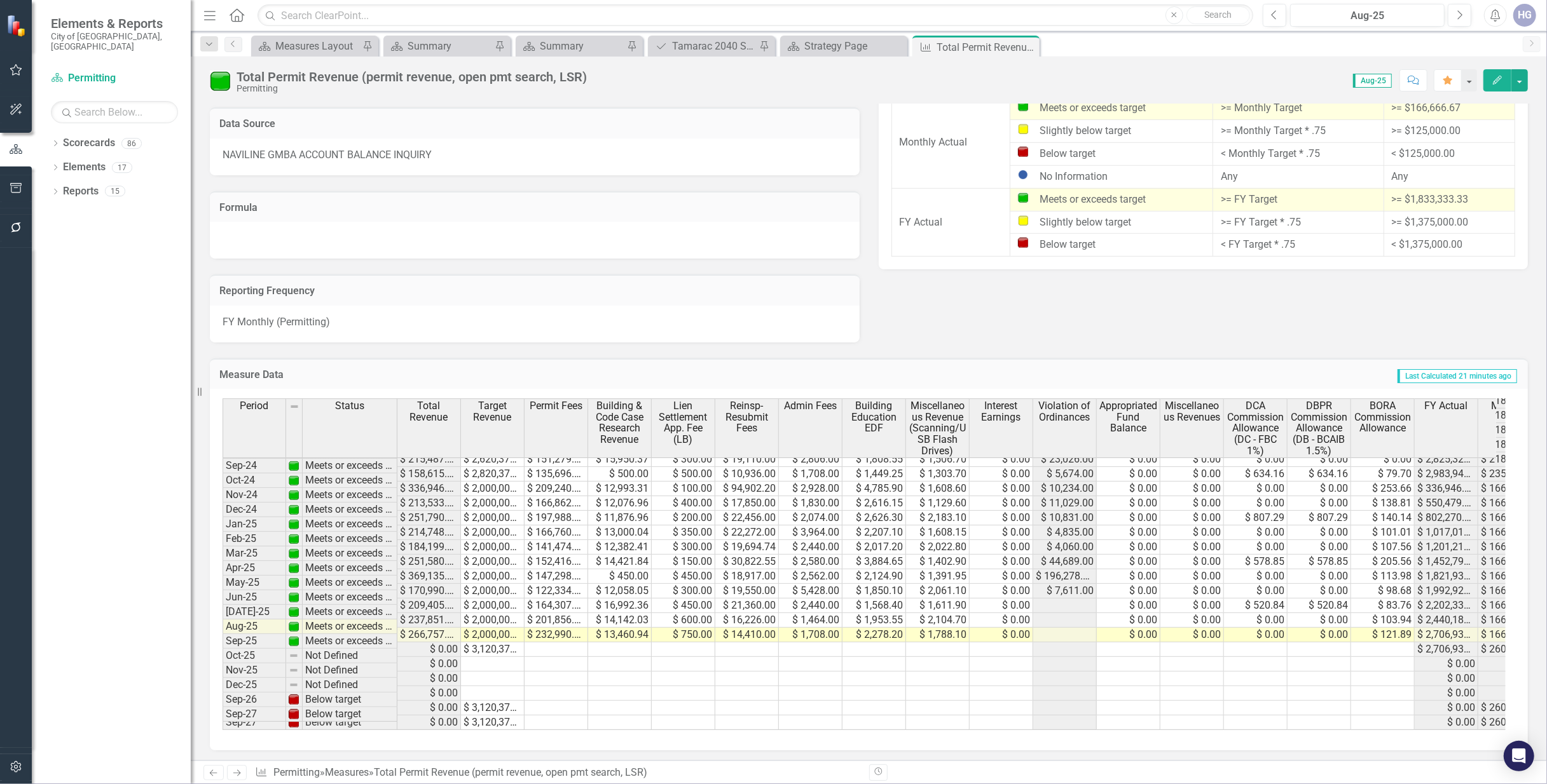
drag, startPoint x: 444, startPoint y: 148, endPoint x: 228, endPoint y: 153, distance: 216.1
click at [232, 155] on div "NAVILINE GMBA ACCOUNT BALANCE INQUIRY" at bounding box center [535, 157] width 650 height 37
click at [223, 152] on span "NAVILINE GMBA ACCOUNT BALANCE INQUIRY" at bounding box center [327, 154] width 209 height 12
drag, startPoint x: 219, startPoint y: 153, endPoint x: 422, endPoint y: 161, distance: 203.2
click at [421, 161] on div "NAVILINE GMBA ACCOUNT BALANCE INQUIRY" at bounding box center [535, 157] width 650 height 37
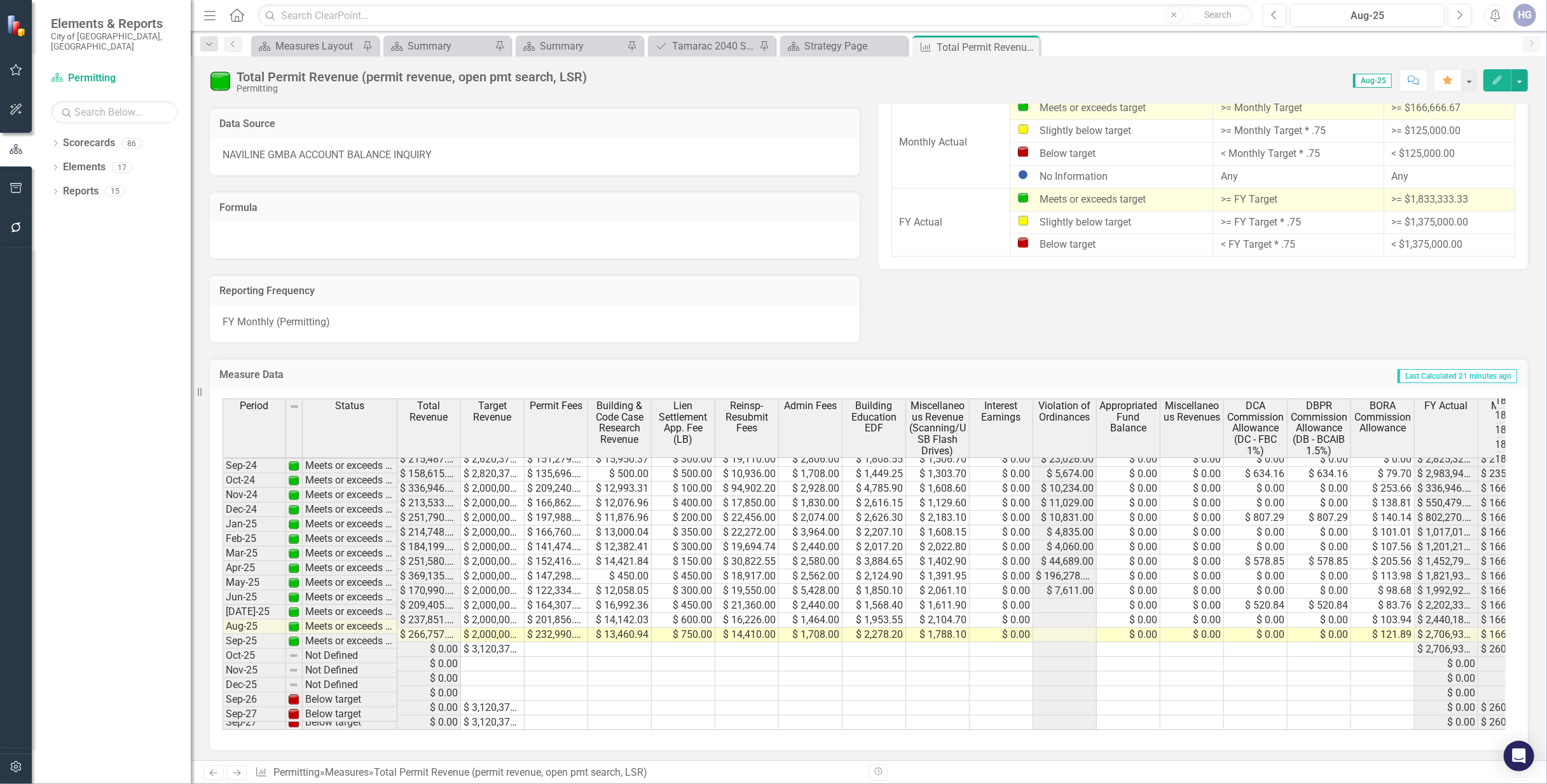
click at [429, 157] on div "NAVILINE GMBA ACCOUNT BALANCE INQUIRY" at bounding box center [535, 157] width 650 height 37
click at [441, 145] on div "NAVILINE GMBA ACCOUNT BALANCE INQUIRY" at bounding box center [535, 157] width 650 height 37
drag, startPoint x: 446, startPoint y: 145, endPoint x: 237, endPoint y: 145, distance: 209.0
click at [237, 145] on div "NAVILINE GMBA ACCOUNT BALANCE INQUIRY" at bounding box center [535, 157] width 650 height 37
click at [265, 148] on span "NAVILINE GMBA ACCOUNT BALANCE INQUIRY" at bounding box center [327, 154] width 209 height 12
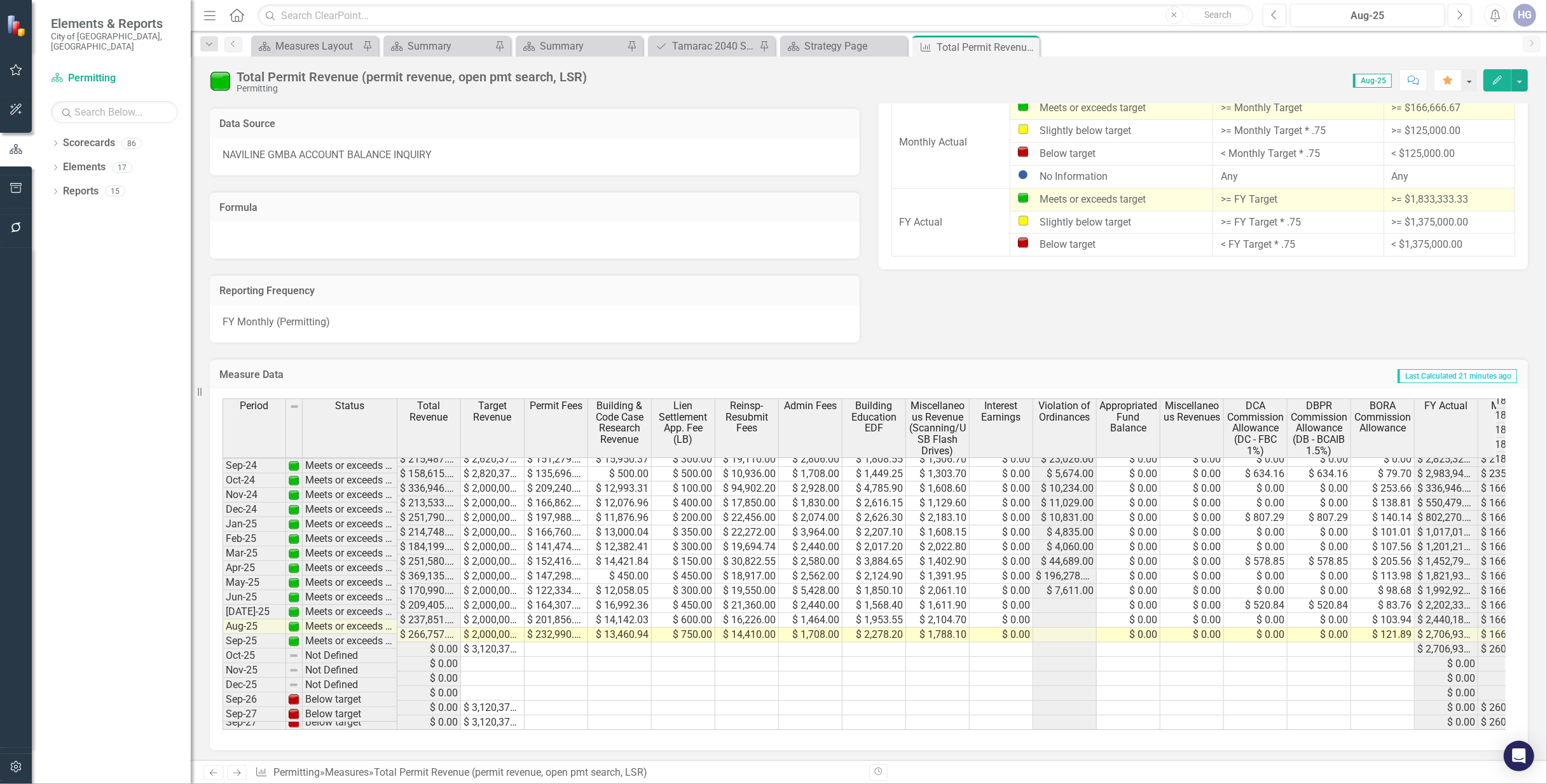
click at [738, 209] on h3 "Formula" at bounding box center [534, 208] width 630 height 11
drag, startPoint x: 639, startPoint y: 205, endPoint x: 621, endPoint y: 213, distance: 19.7
click at [636, 204] on h3 "Formula" at bounding box center [534, 208] width 630 height 11
click at [606, 176] on div "Formula" at bounding box center [535, 217] width 669 height 84
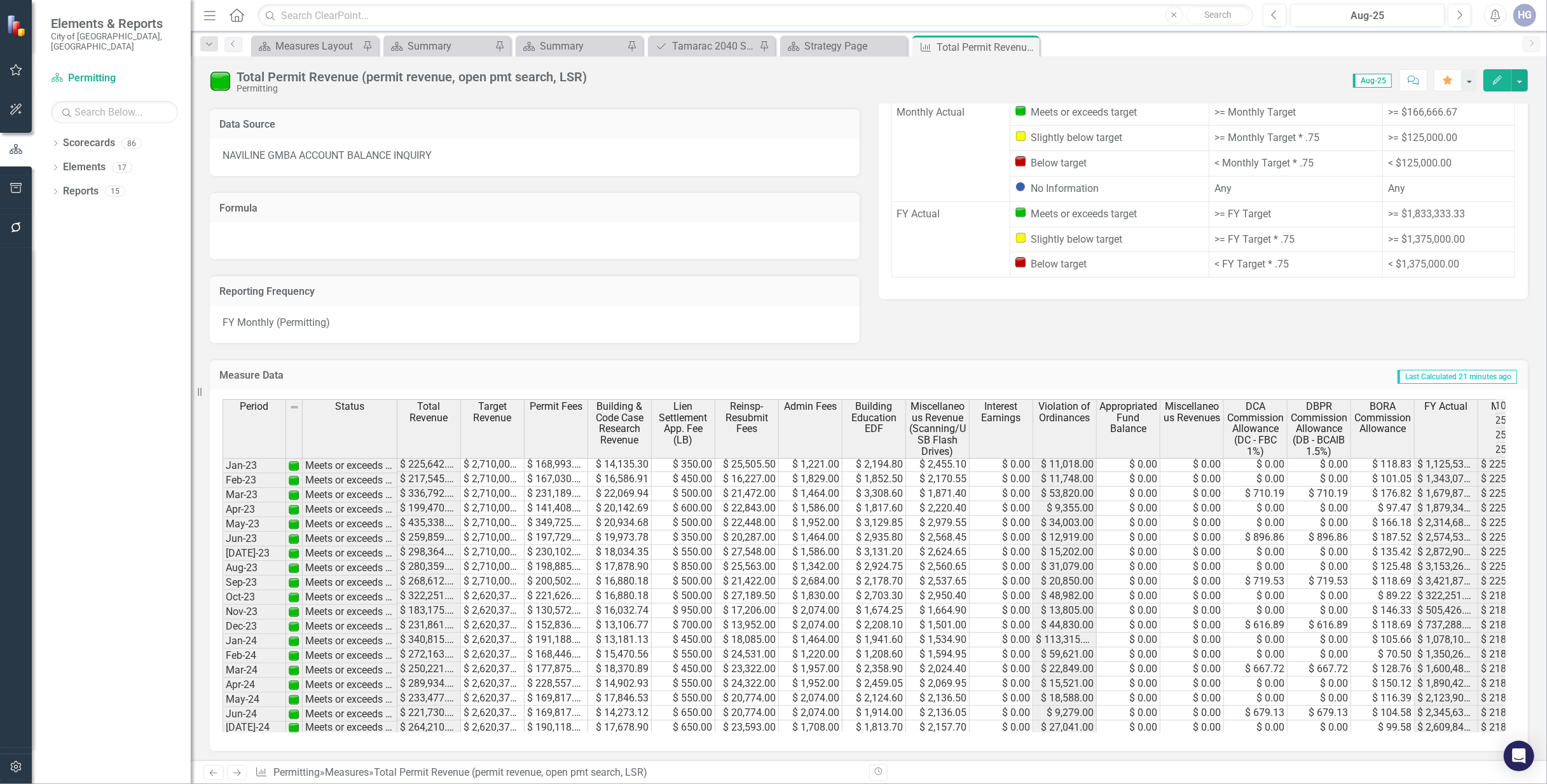
scroll to position [508, 0]
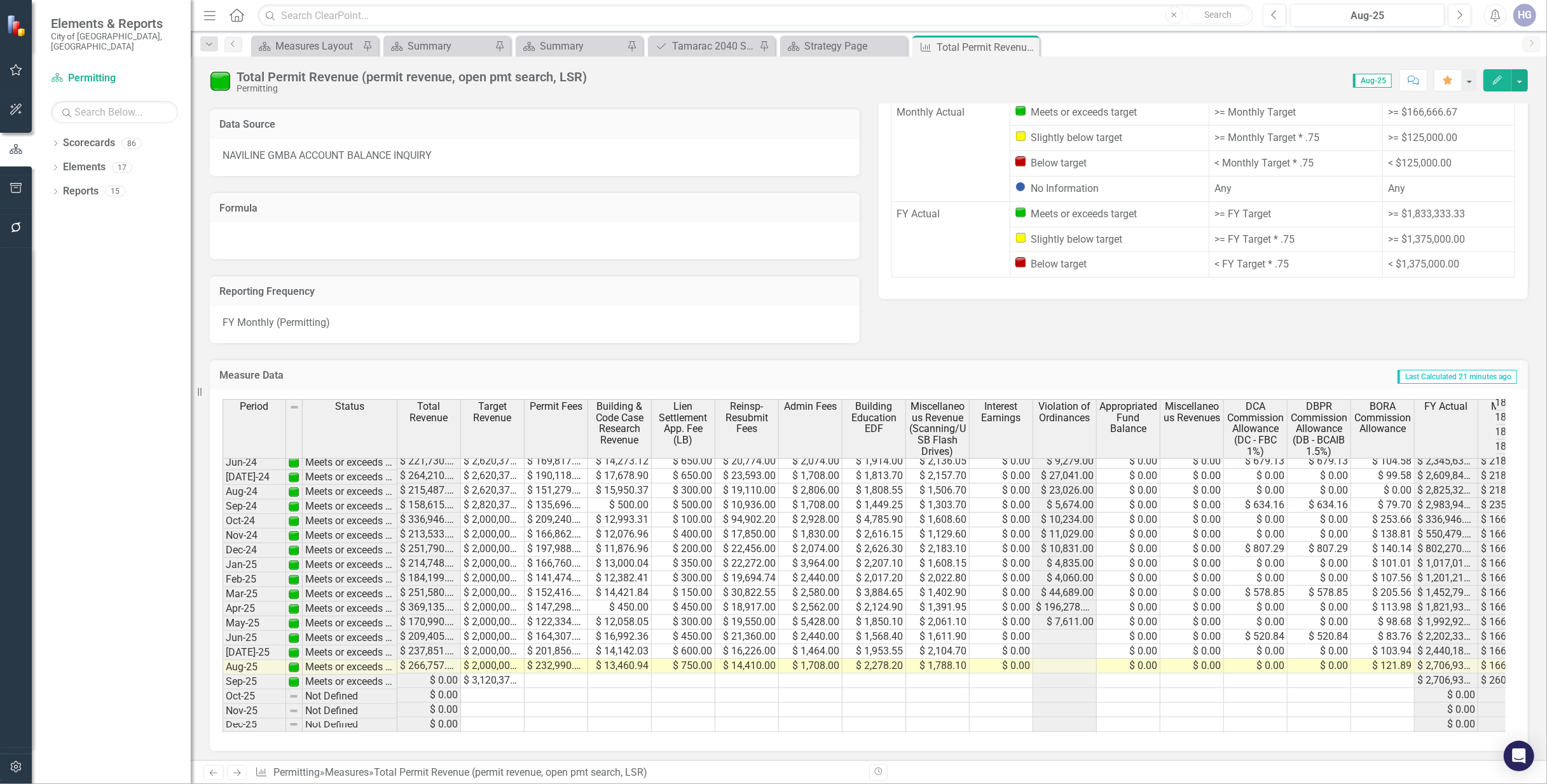
click at [1067, 636] on td at bounding box center [1064, 637] width 63 height 14
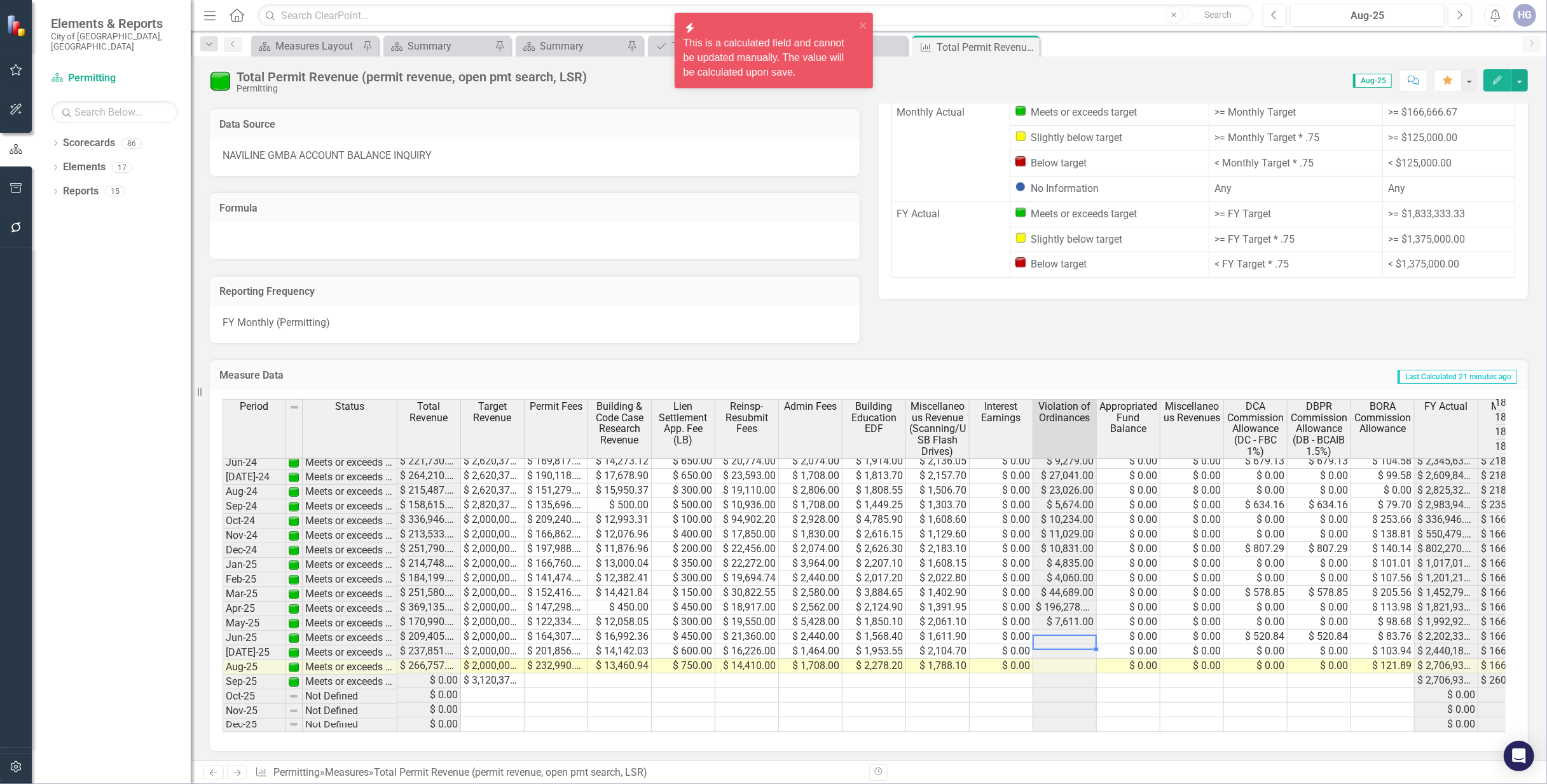
click at [1059, 651] on td at bounding box center [1064, 651] width 63 height 14
click at [1062, 672] on td at bounding box center [1064, 666] width 63 height 14
click at [833, 268] on div "Reporting Frequency FY Monthly (Permitting)" at bounding box center [535, 301] width 669 height 84
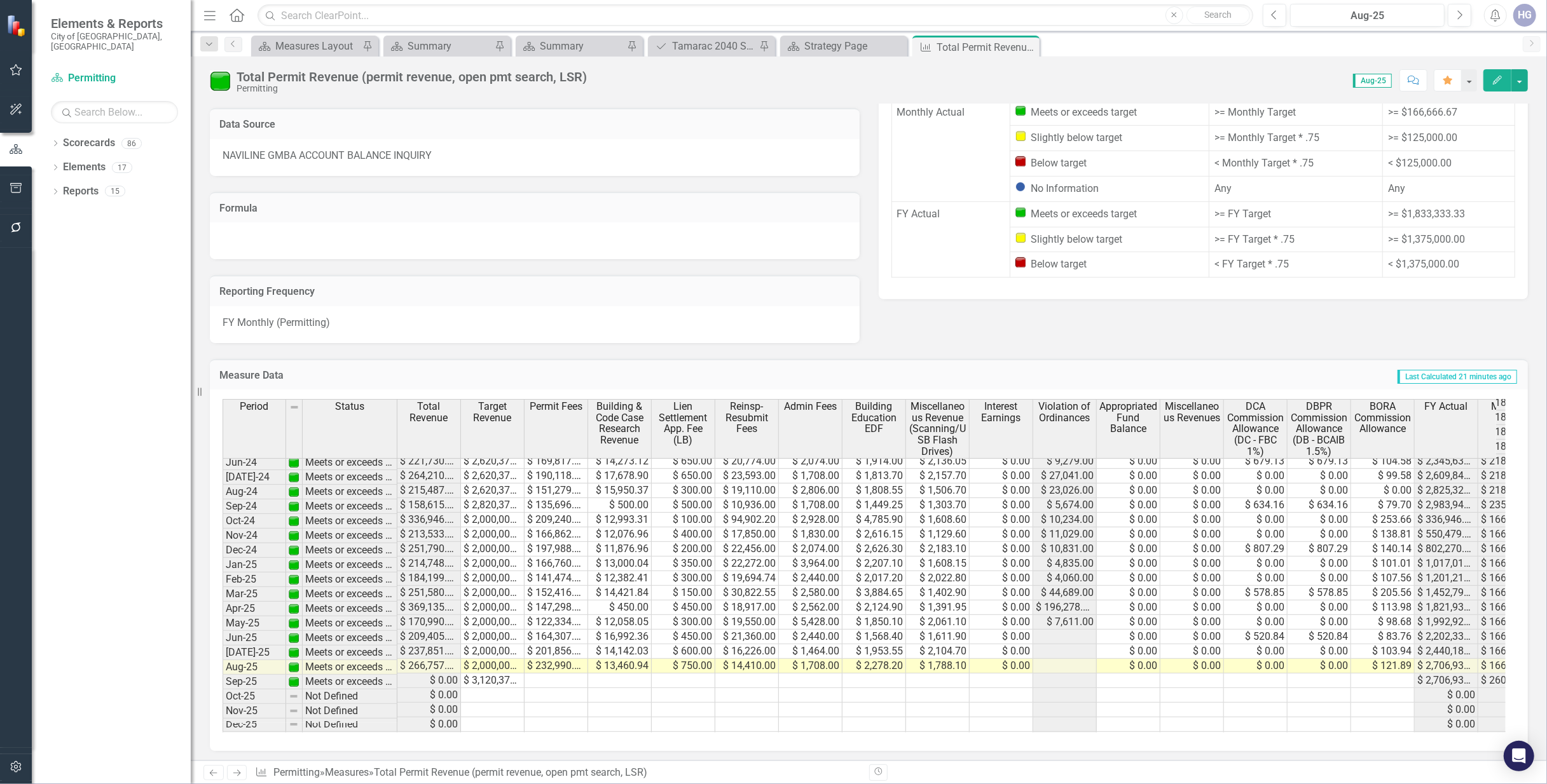
click at [590, 286] on h3 "Reporting Frequency" at bounding box center [534, 292] width 630 height 11
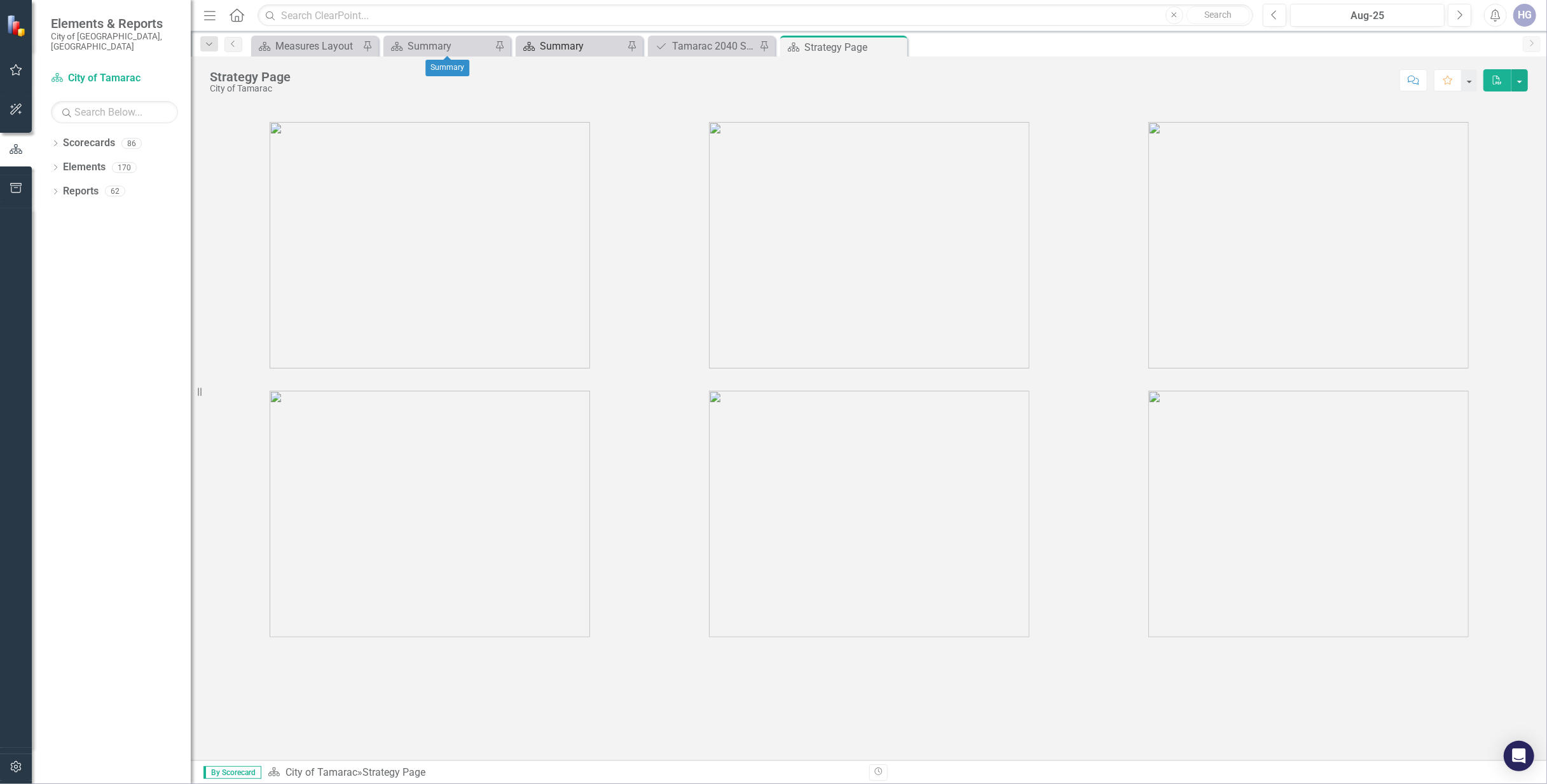
click at [616, 38] on div "Summary" at bounding box center [581, 45] width 84 height 16
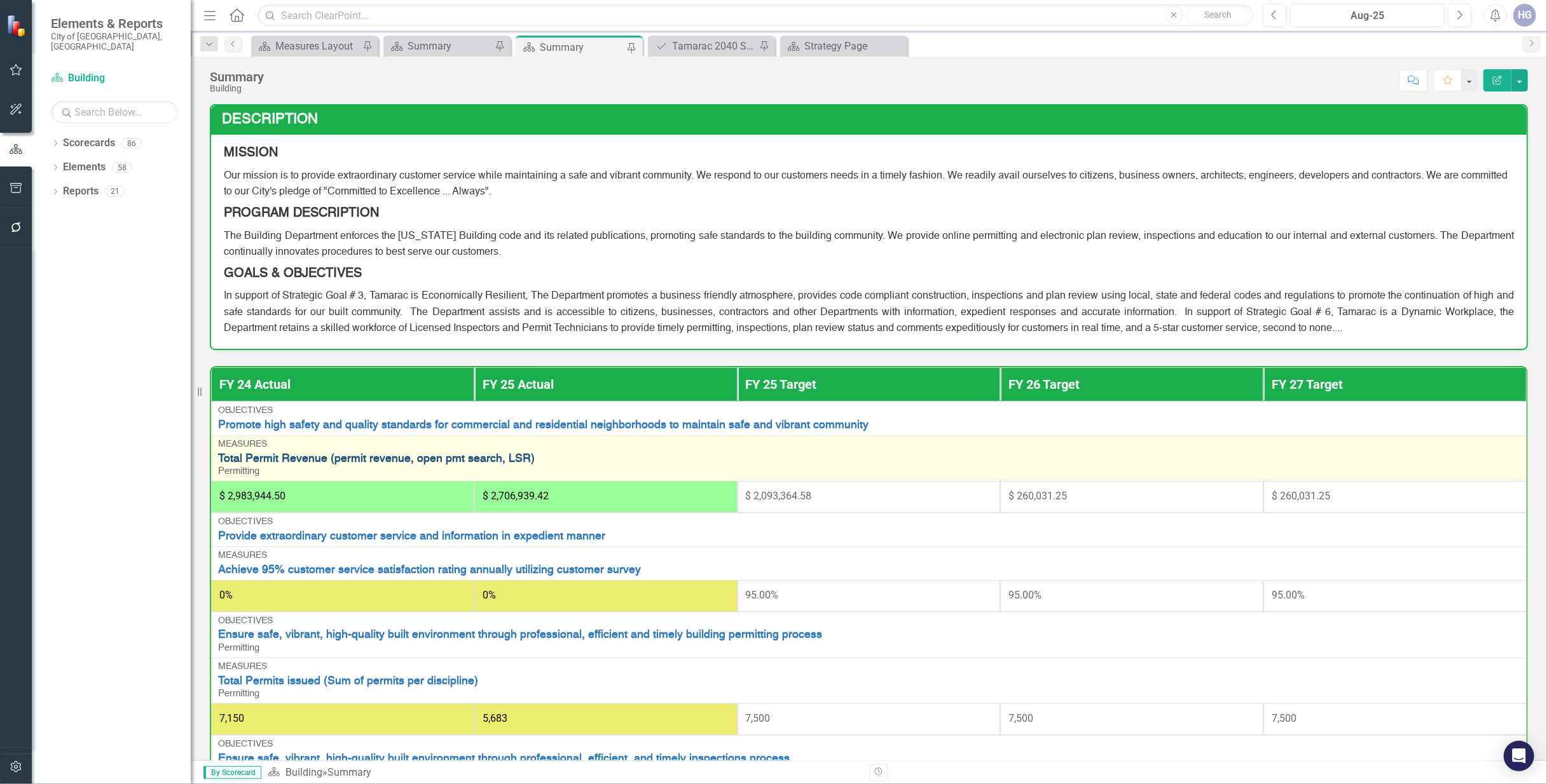
click at [273, 460] on link "Total Permit Revenue (permit revenue, open pmt search, LSR)" at bounding box center [868, 459] width 1301 height 12
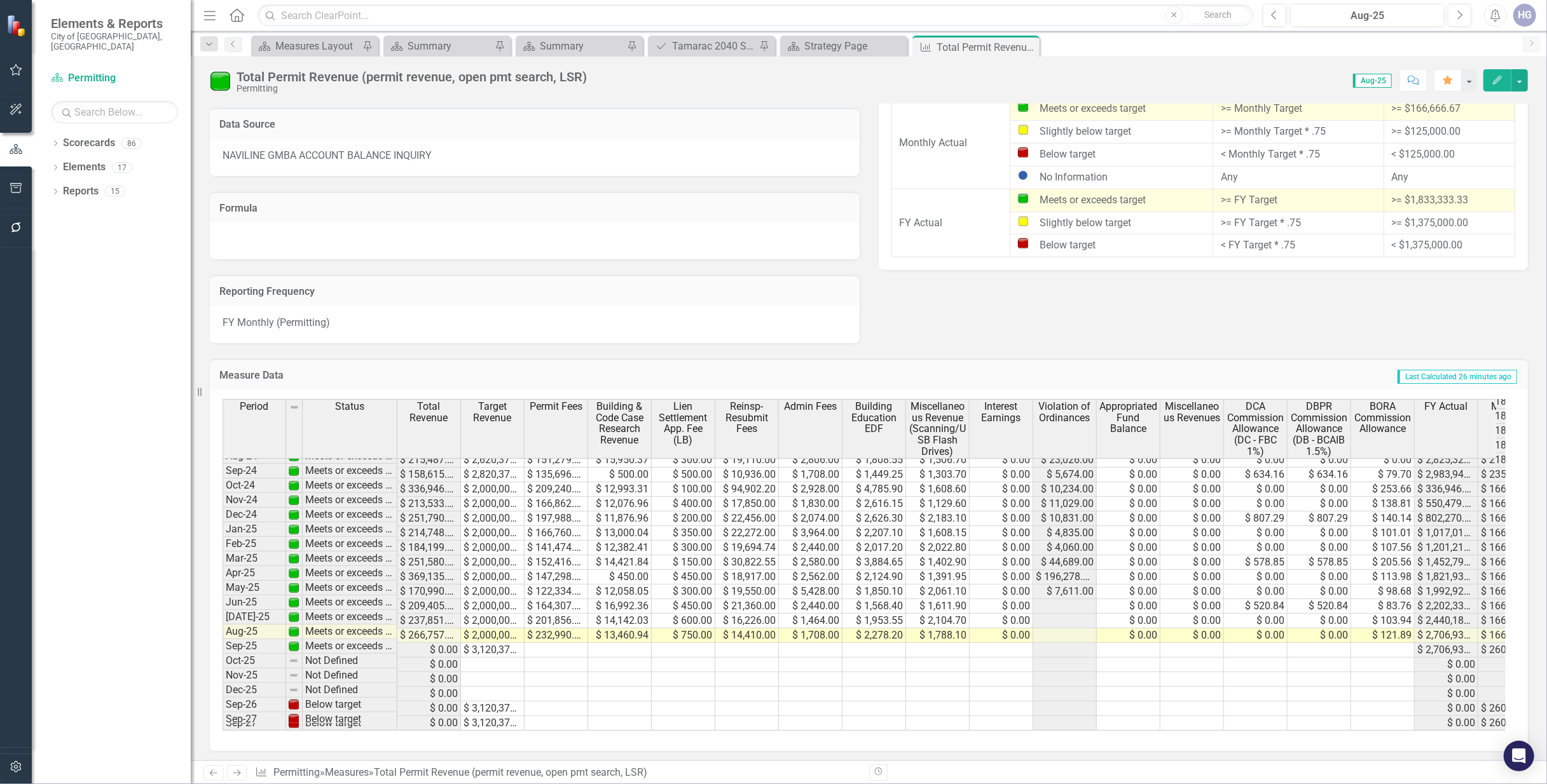
scroll to position [549, 0]
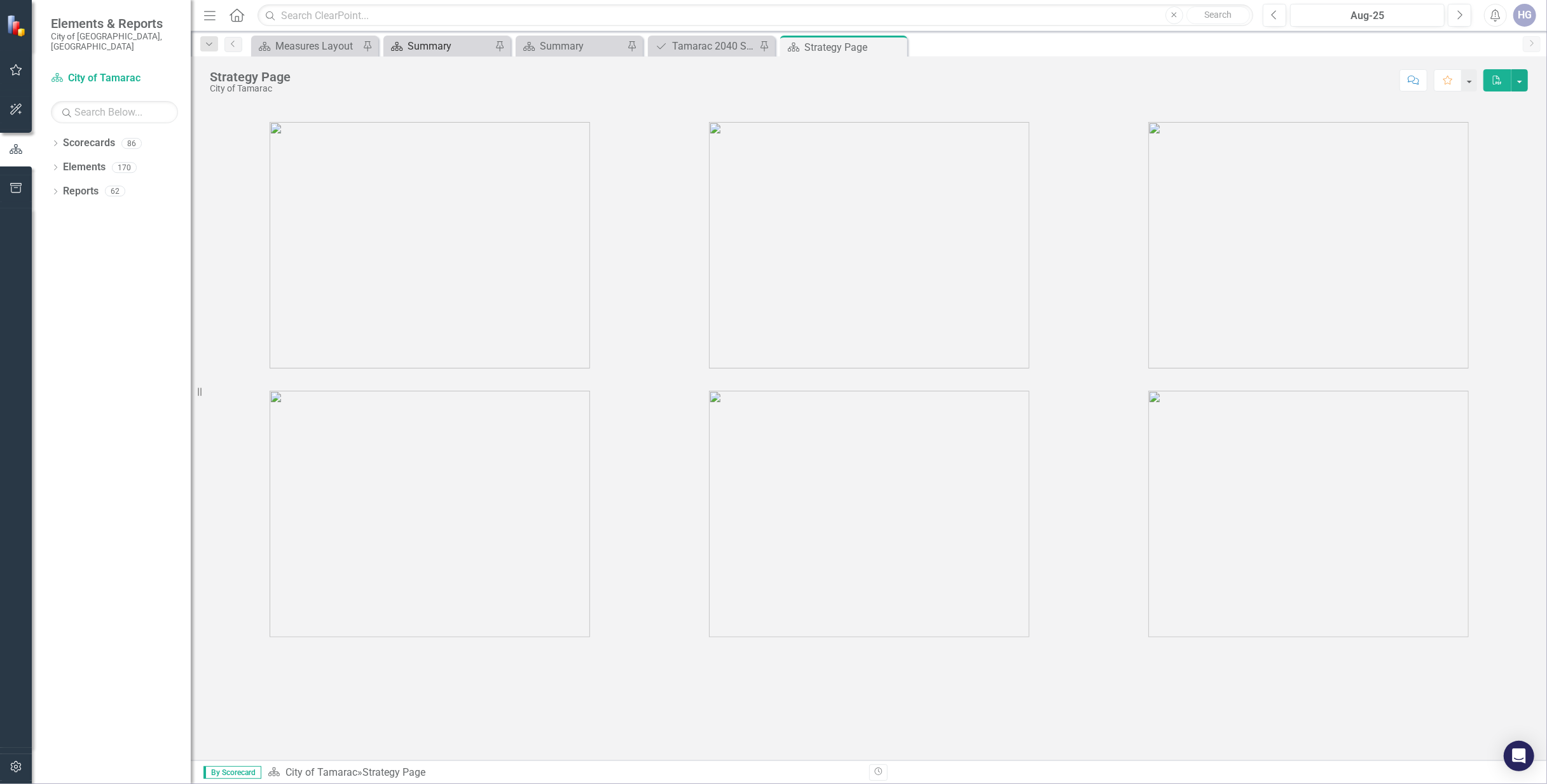
click at [424, 46] on div "Summary" at bounding box center [449, 45] width 84 height 16
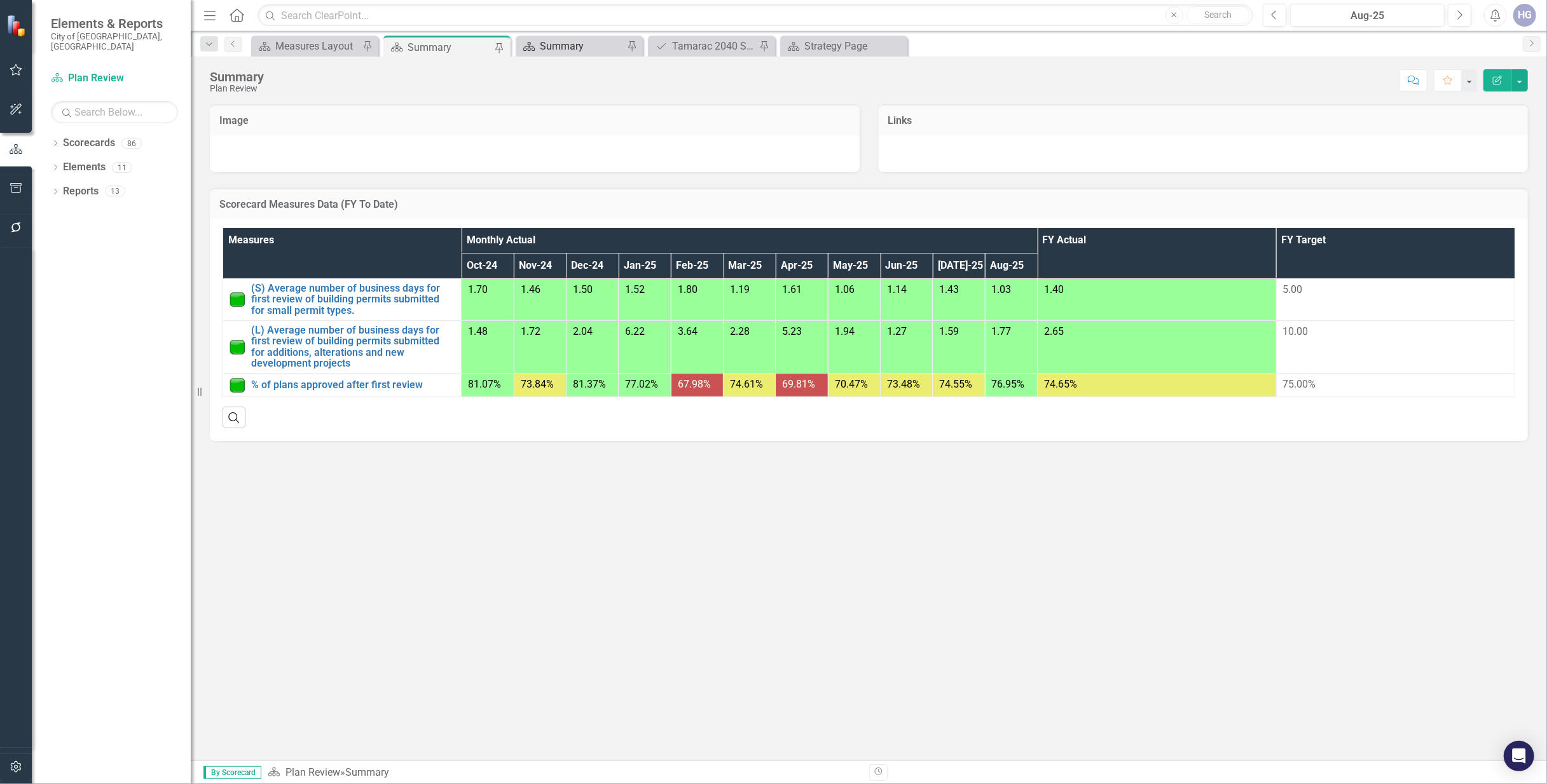
click at [578, 46] on div "Summary" at bounding box center [581, 45] width 84 height 16
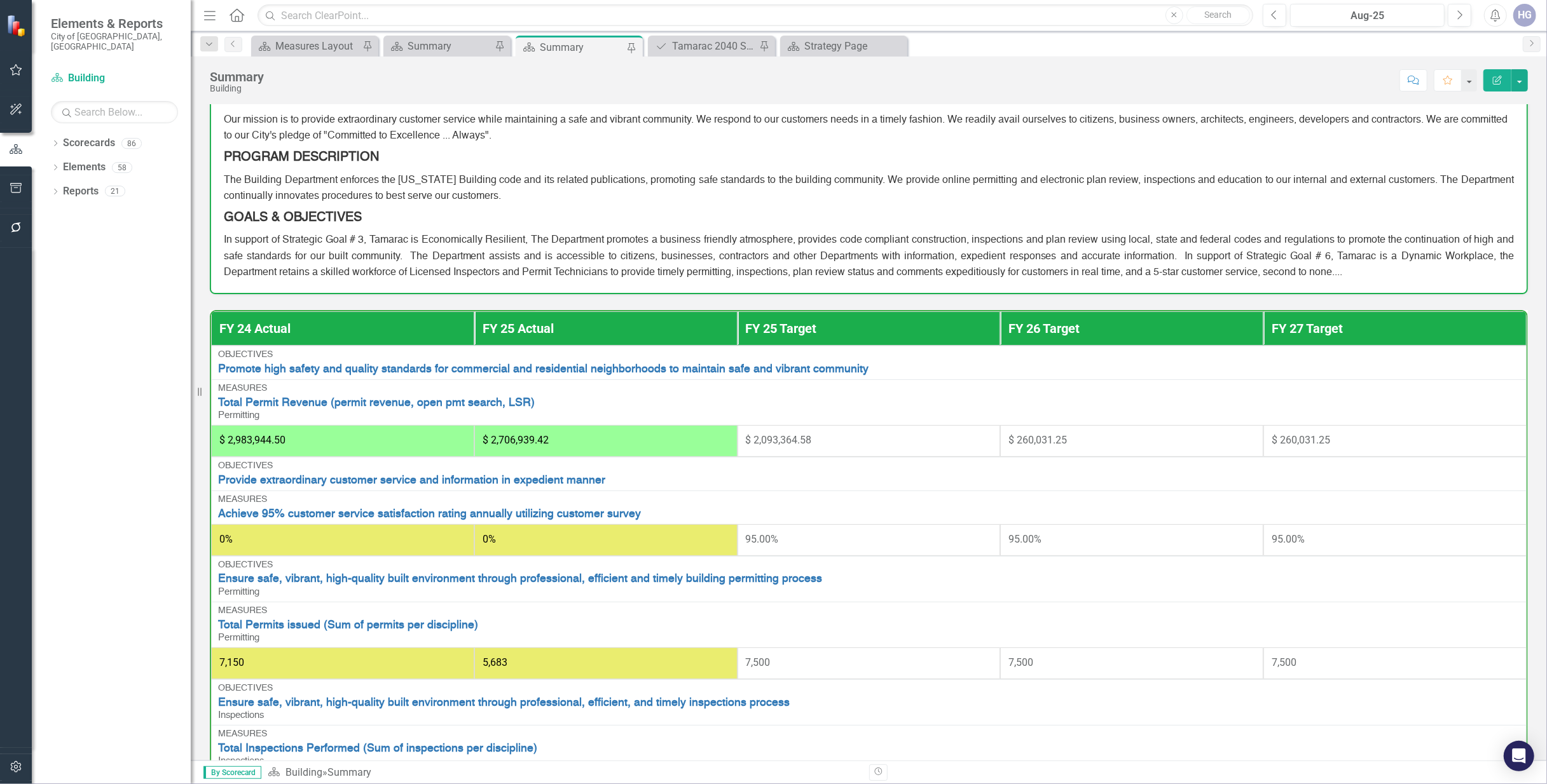
scroll to position [84, 0]
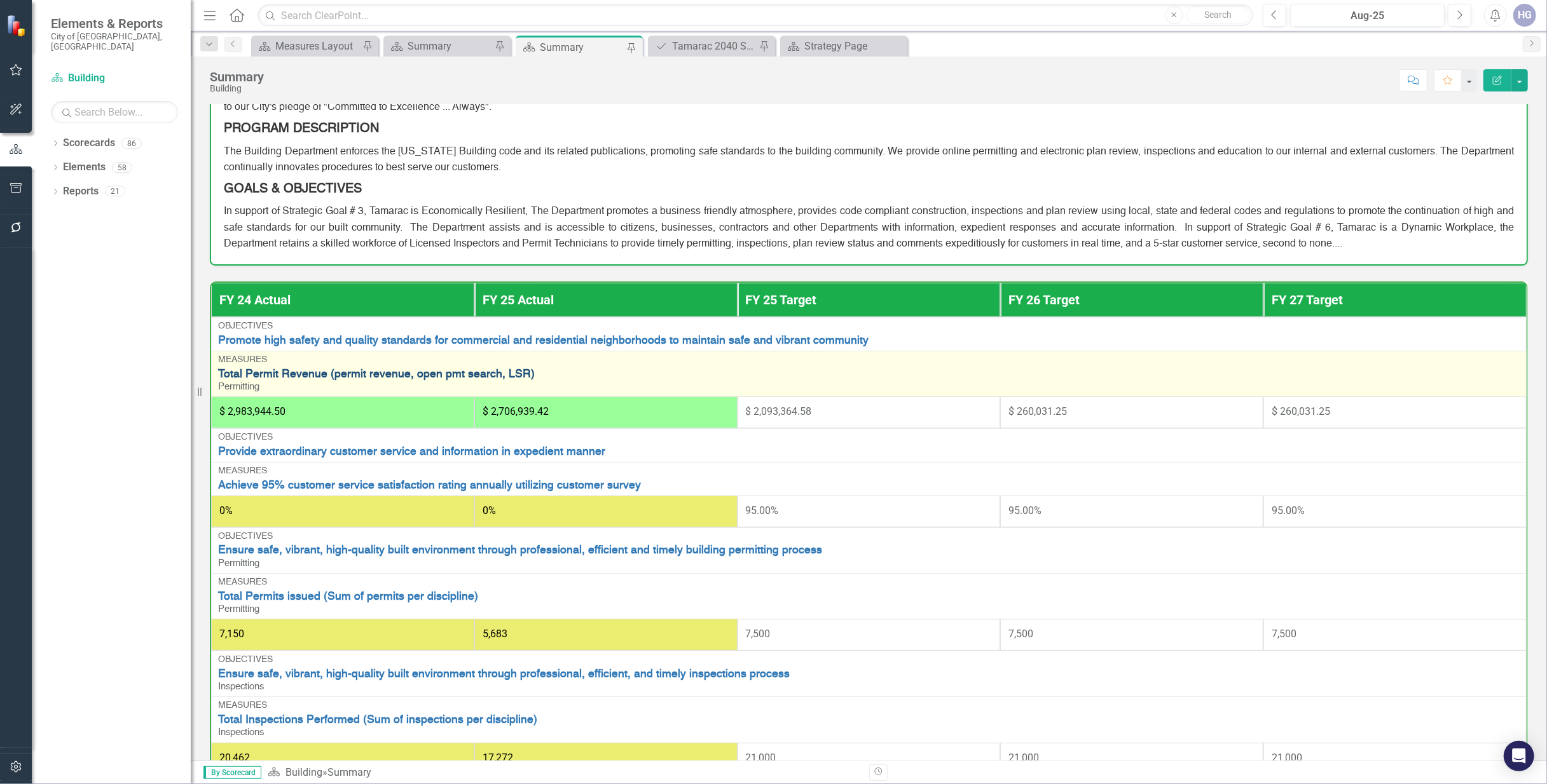
click at [353, 374] on link "Total Permit Revenue (permit revenue, open pmt search, LSR)" at bounding box center [868, 374] width 1301 height 12
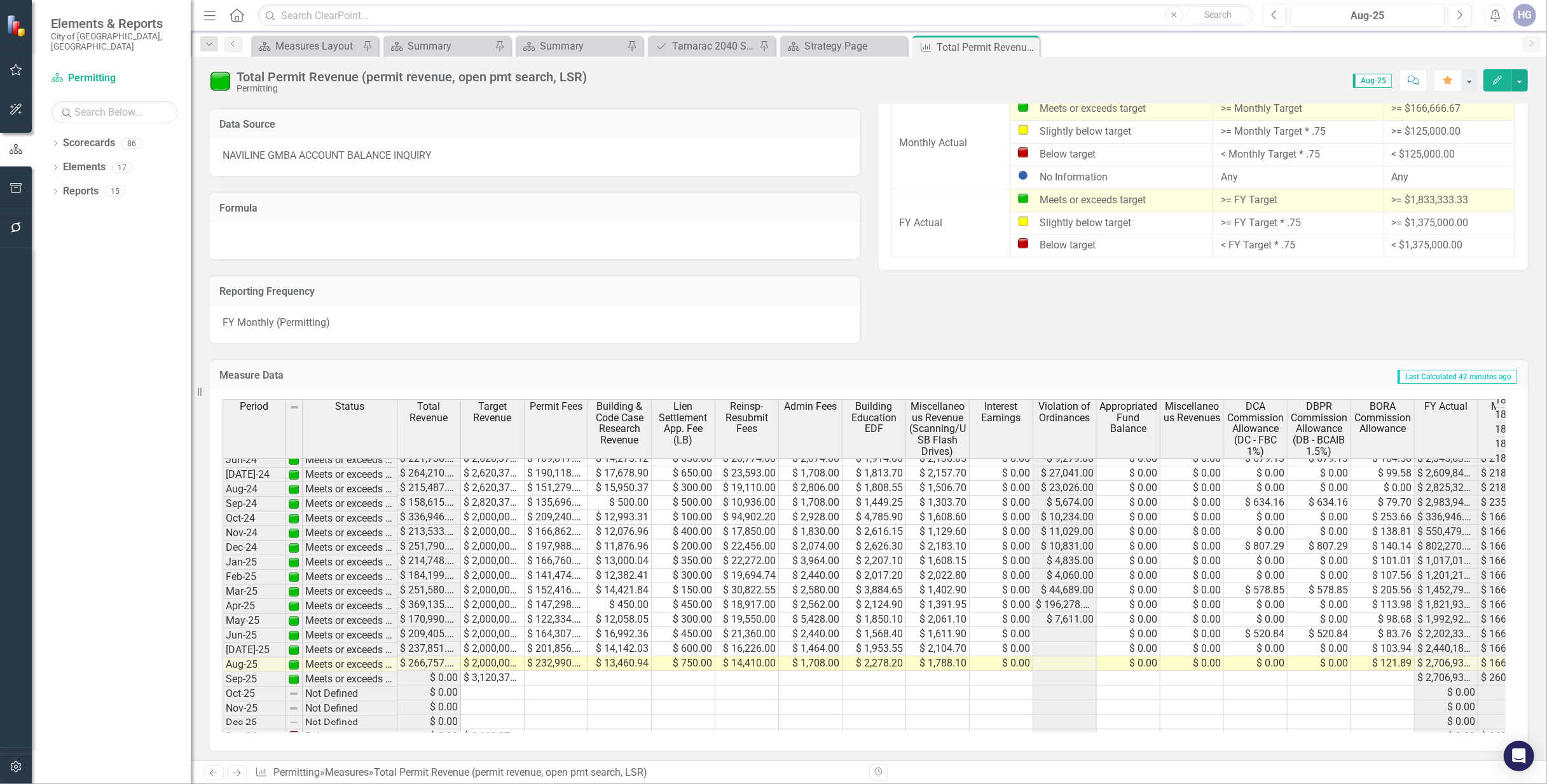
scroll to position [553, 0]
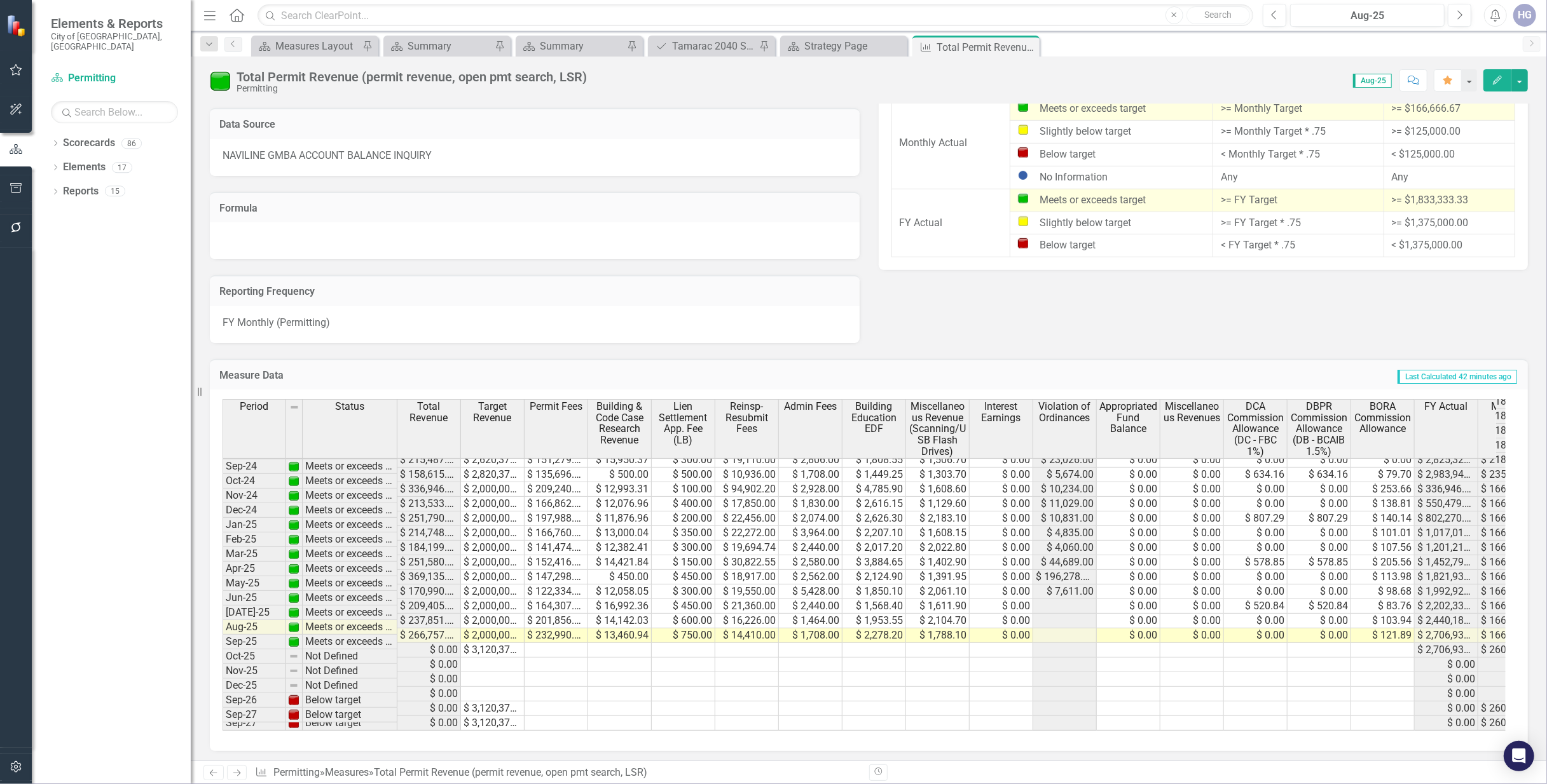
click at [1054, 413] on span "Violation of Ordinances" at bounding box center [1064, 413] width 58 height 23
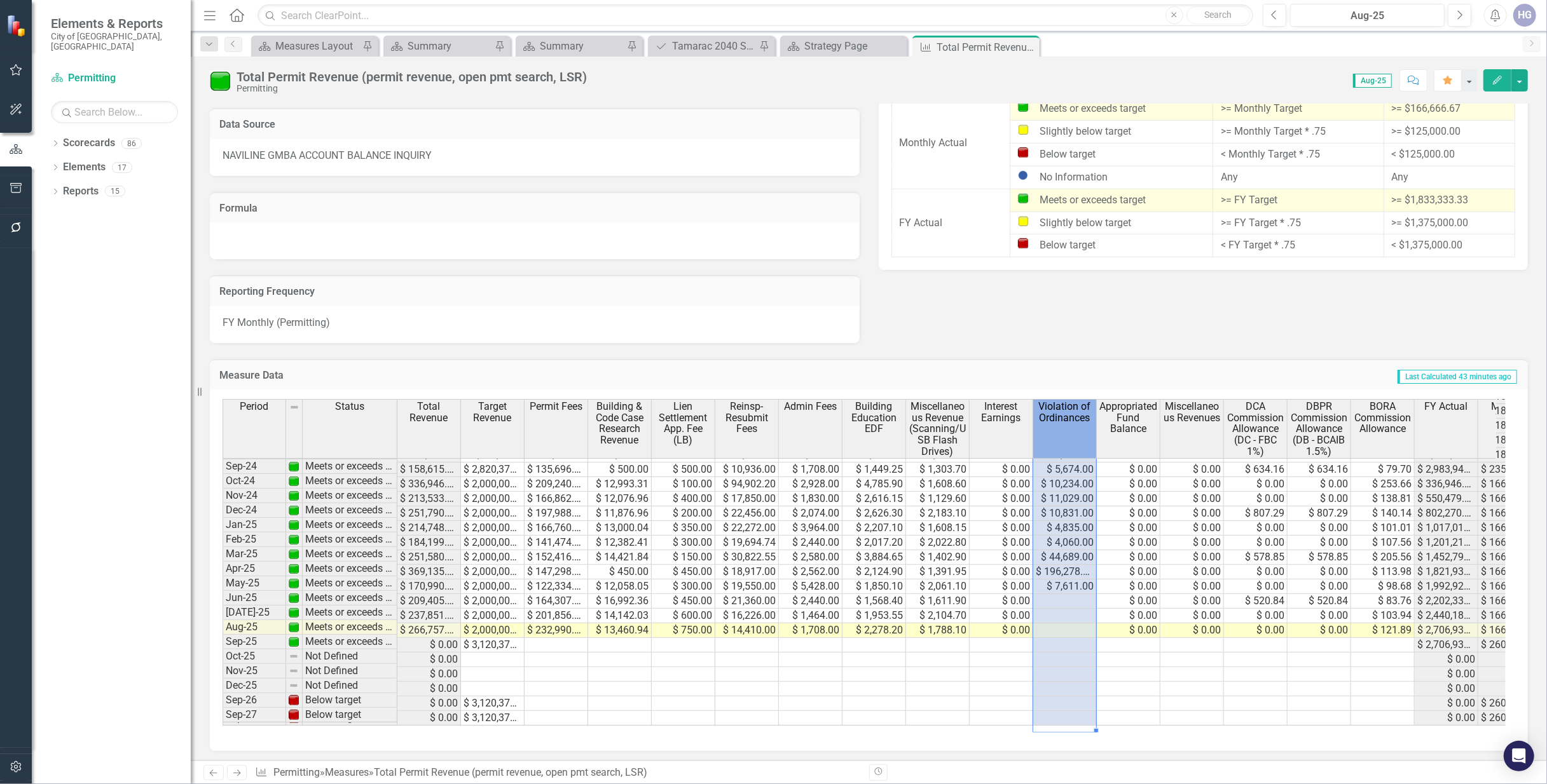
scroll to position [547, 0]
click at [1092, 347] on div "Measure Data Last Calculated 43 minutes ago Period Status Total Revenue Target …" at bounding box center [868, 547] width 1337 height 409
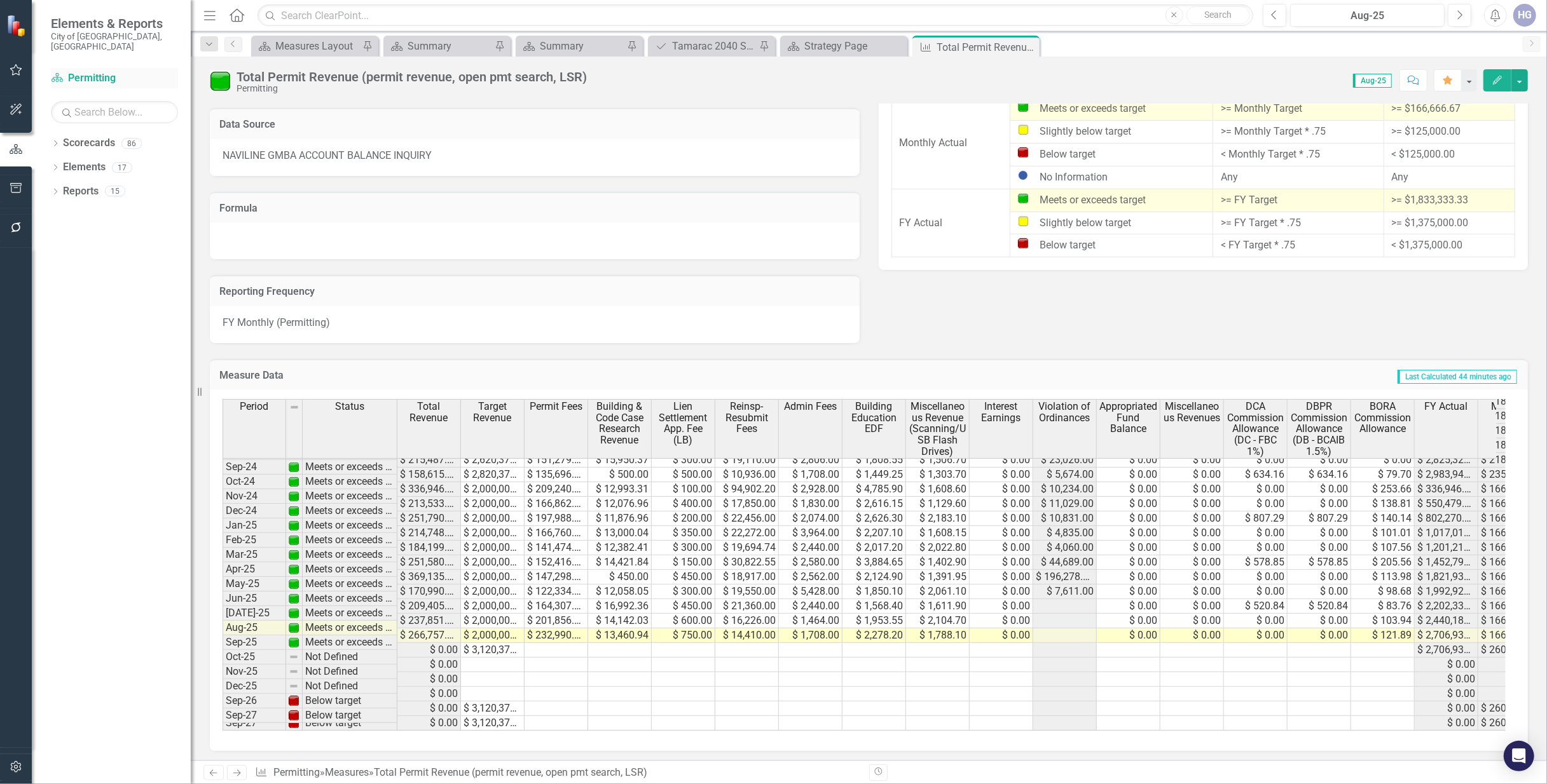
drag, startPoint x: 547, startPoint y: 205, endPoint x: 113, endPoint y: 65, distance: 456.0
click at [545, 203] on h3 "Formula" at bounding box center [534, 209] width 630 height 11
